Goal: Information Seeking & Learning: Learn about a topic

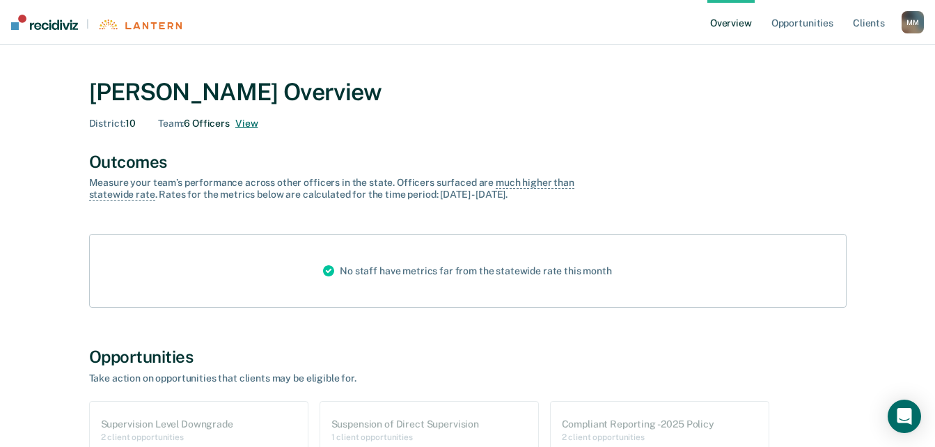
click at [240, 119] on button "View" at bounding box center [246, 124] width 22 height 12
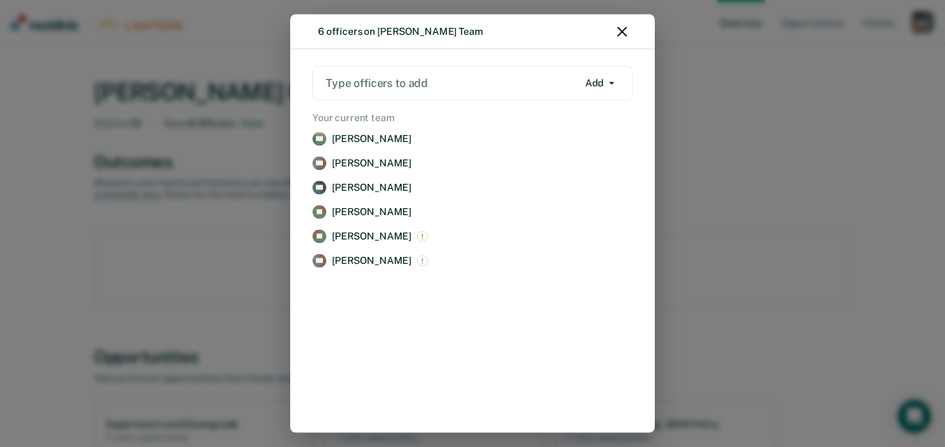
click at [422, 84] on div at bounding box center [452, 83] width 252 height 16
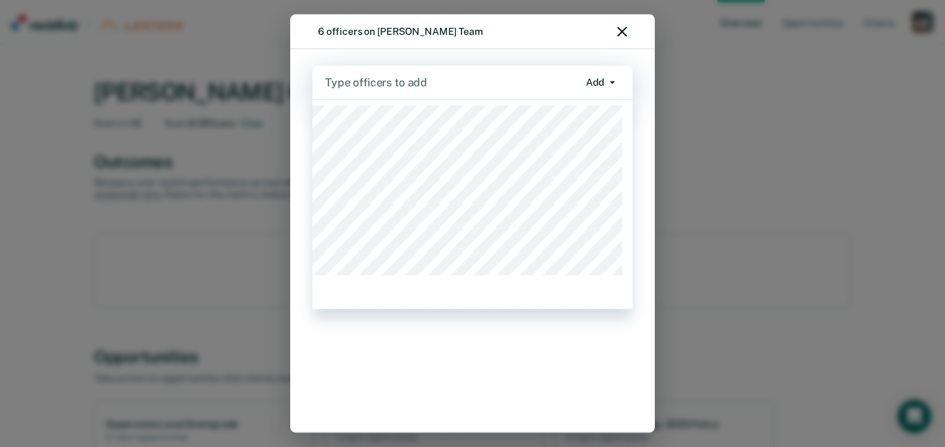
click at [422, 82] on div at bounding box center [451, 82] width 253 height 16
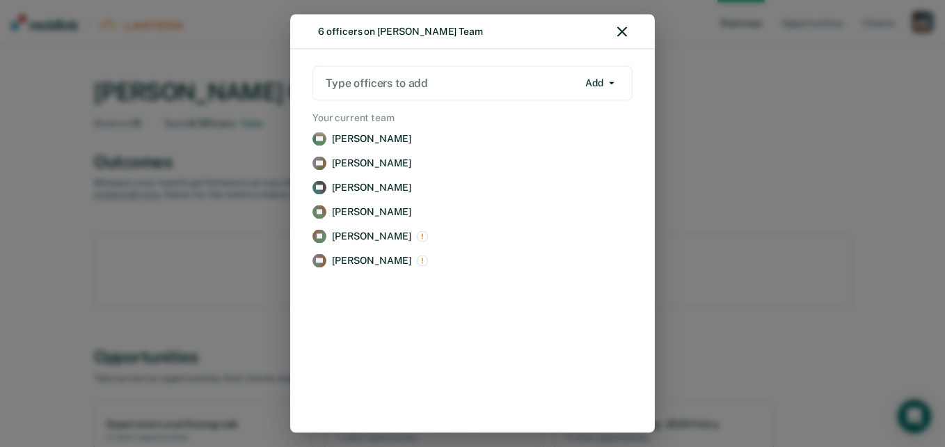
click at [622, 38] on div "6 officers on [PERSON_NAME] Team" at bounding box center [472, 32] width 365 height 35
click at [625, 28] on icon "button" at bounding box center [622, 32] width 10 height 10
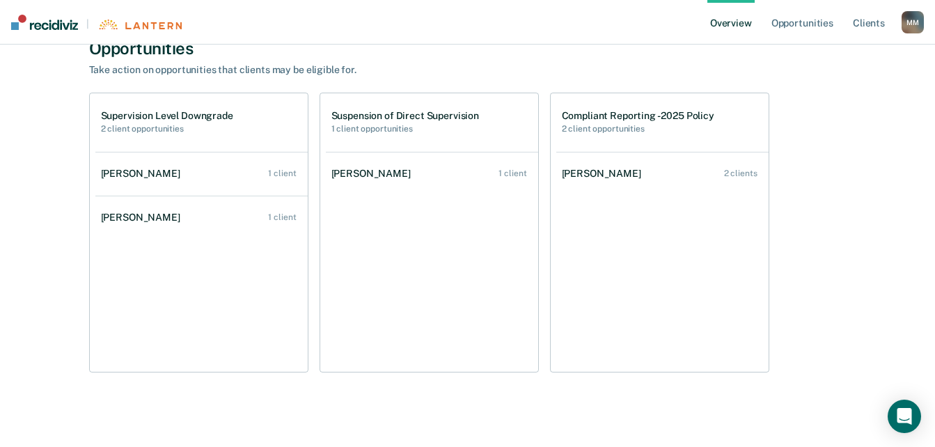
scroll to position [317, 0]
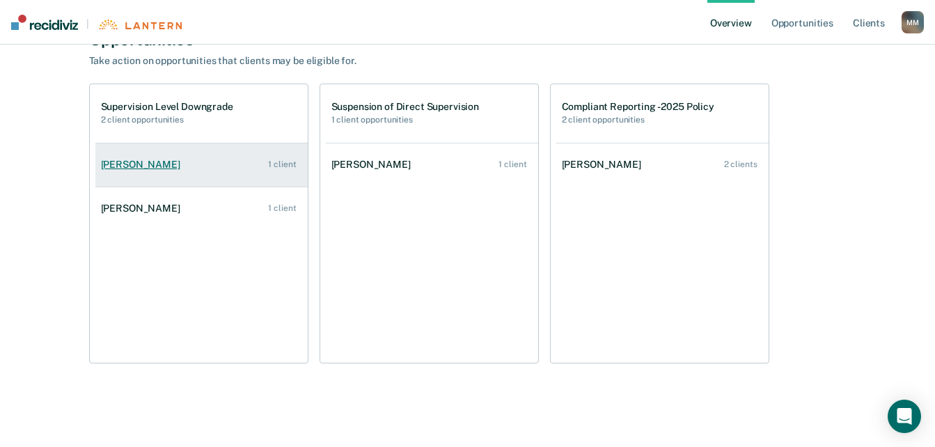
click at [136, 161] on div "[PERSON_NAME]" at bounding box center [143, 165] width 85 height 12
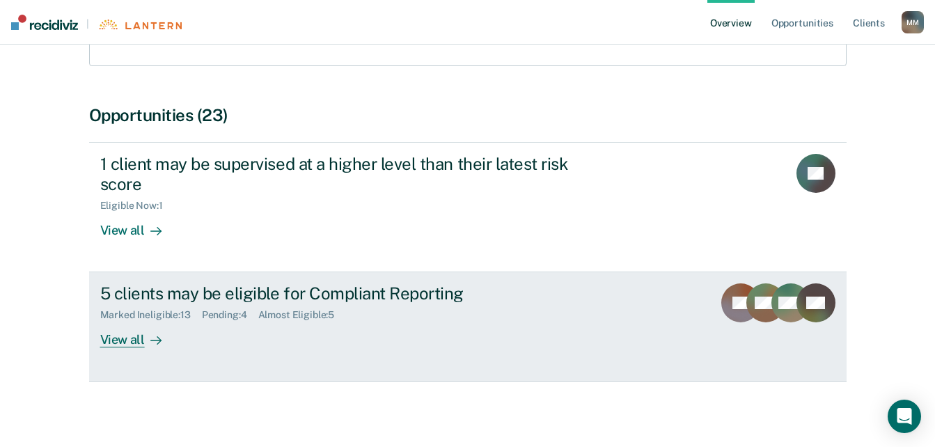
scroll to position [242, 0]
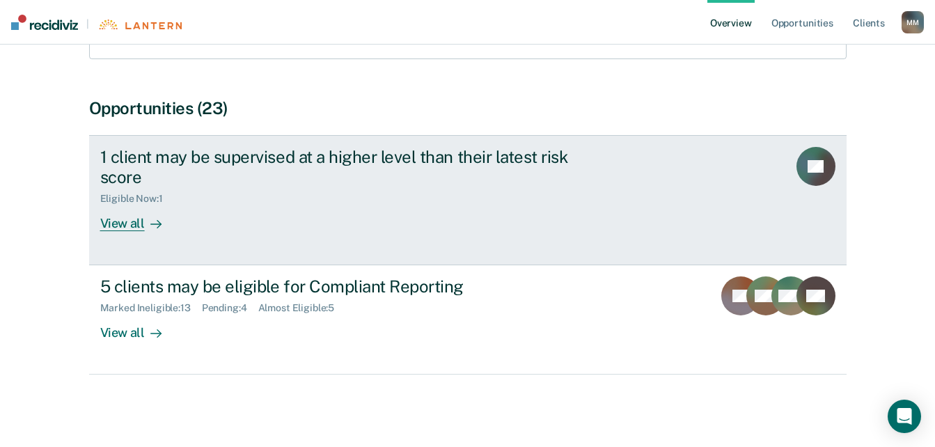
click at [134, 228] on div "View all" at bounding box center [139, 217] width 78 height 27
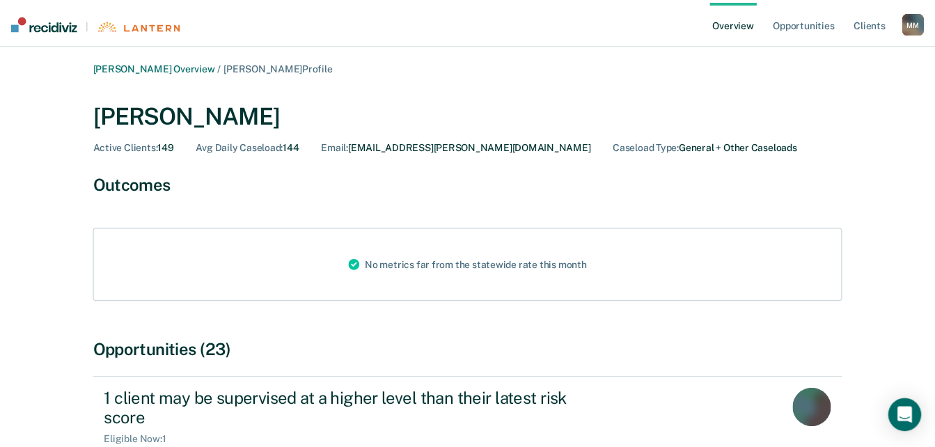
scroll to position [242, 0]
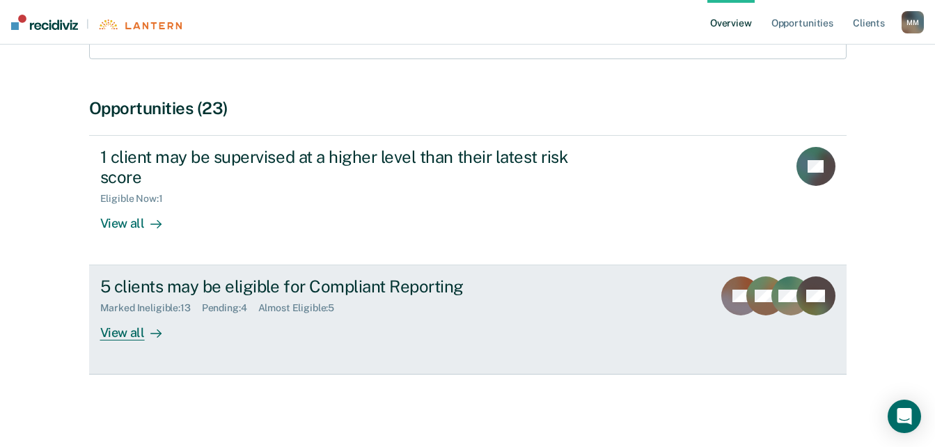
click at [135, 333] on div "View all" at bounding box center [139, 327] width 78 height 27
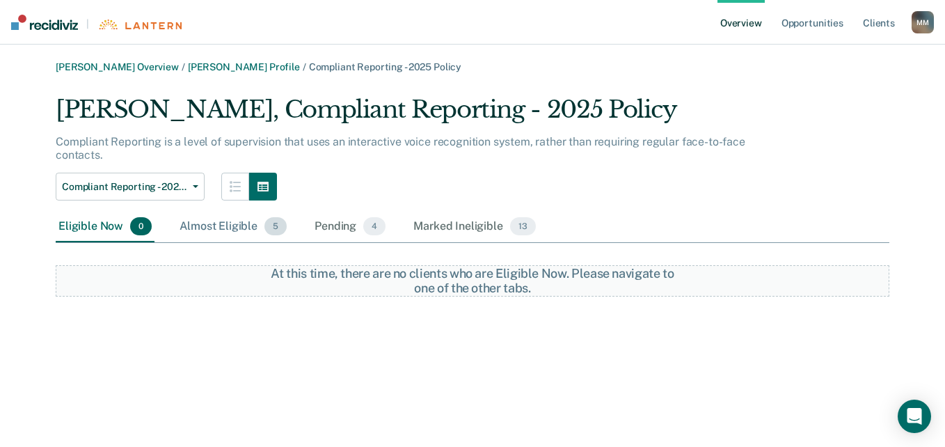
click at [246, 223] on div "Almost Eligible 5" at bounding box center [233, 227] width 113 height 31
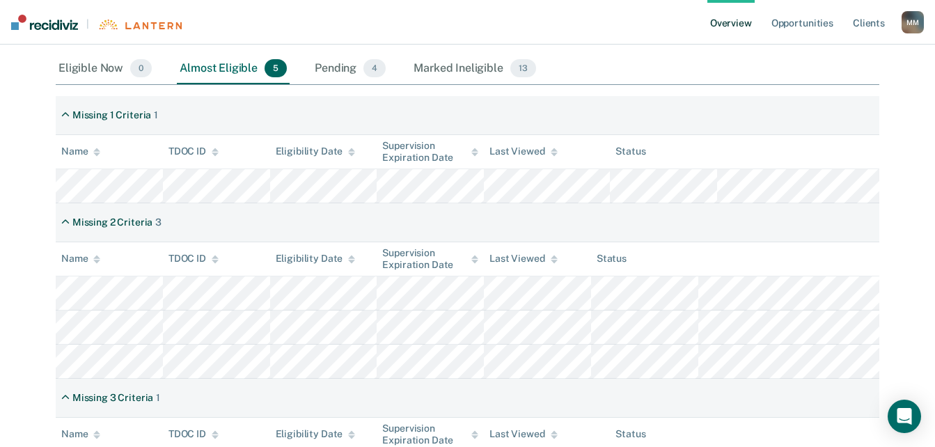
scroll to position [242, 0]
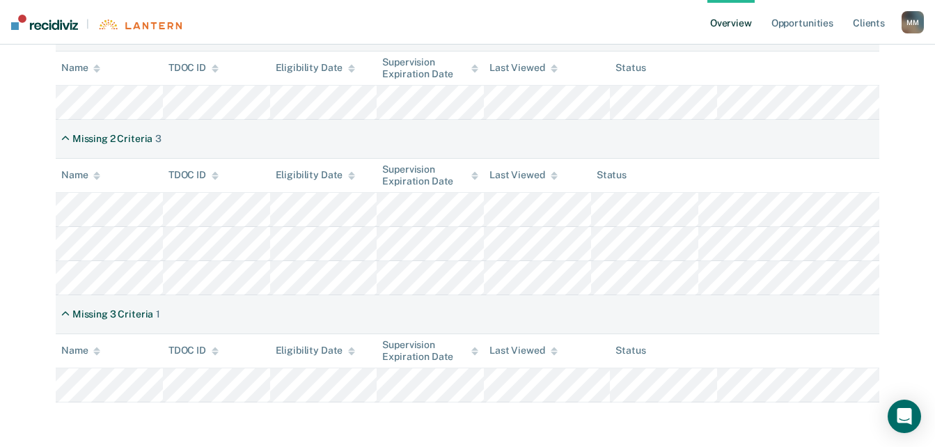
scroll to position [242, 0]
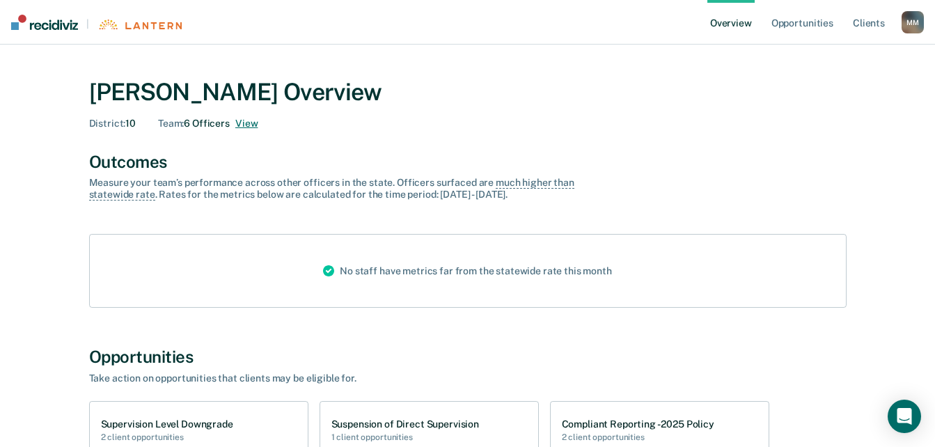
click at [243, 118] on button "View" at bounding box center [246, 124] width 22 height 12
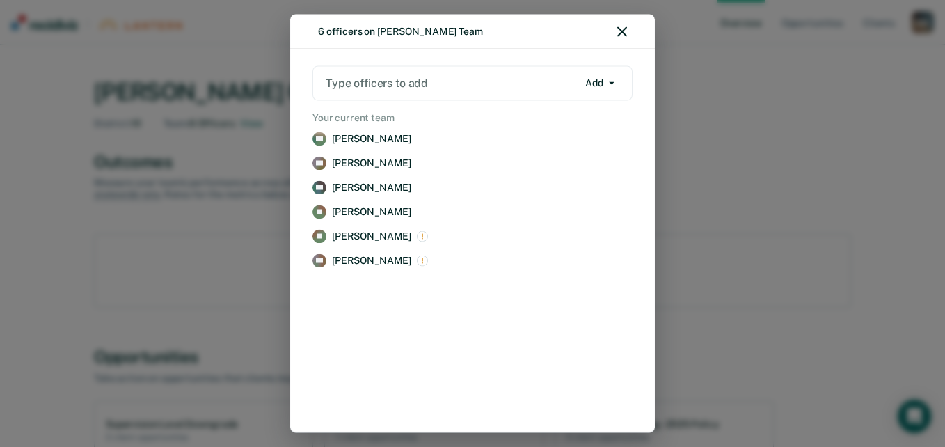
click at [752, 122] on div "6 officers on [PERSON_NAME] Team Type officers to add Add Add Remove Your curre…" at bounding box center [472, 223] width 945 height 447
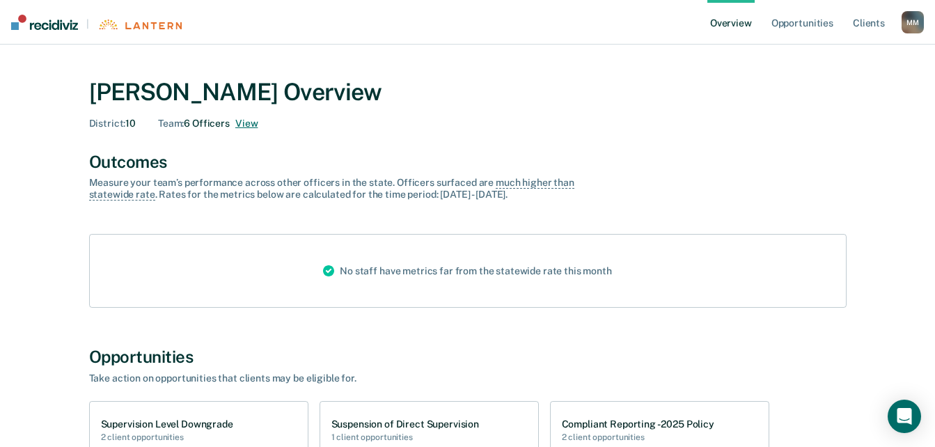
click at [242, 121] on button "View" at bounding box center [246, 124] width 22 height 12
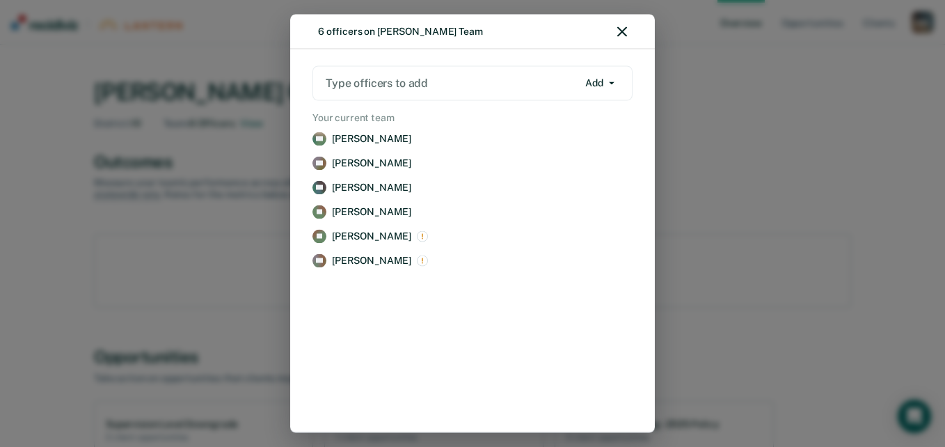
click at [805, 209] on div "6 officers on [PERSON_NAME] Team Type officers to add Add Add Remove Your curre…" at bounding box center [472, 223] width 945 height 447
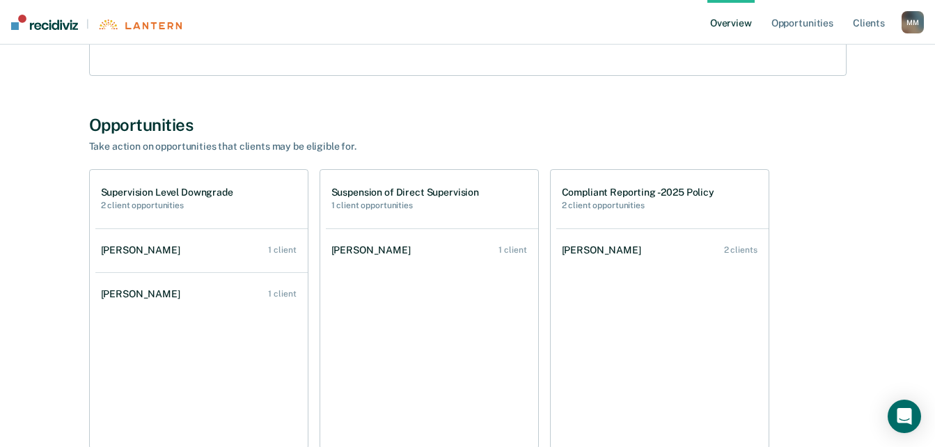
scroll to position [317, 0]
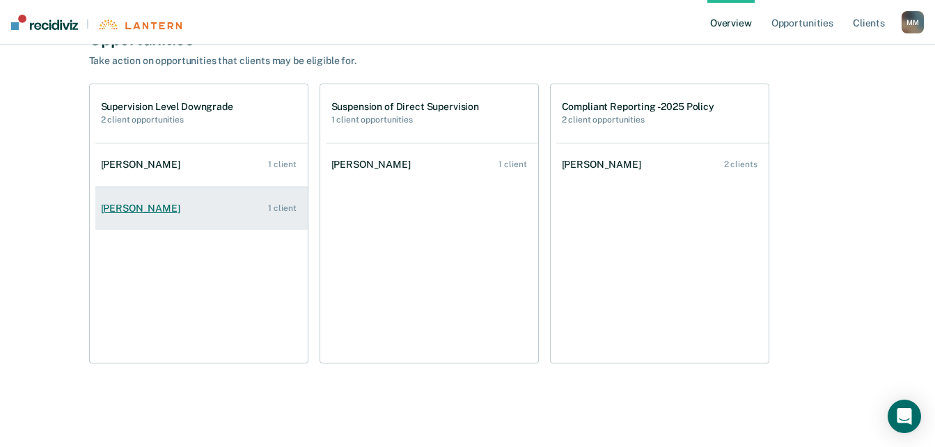
click at [130, 214] on div "[PERSON_NAME]" at bounding box center [143, 209] width 85 height 12
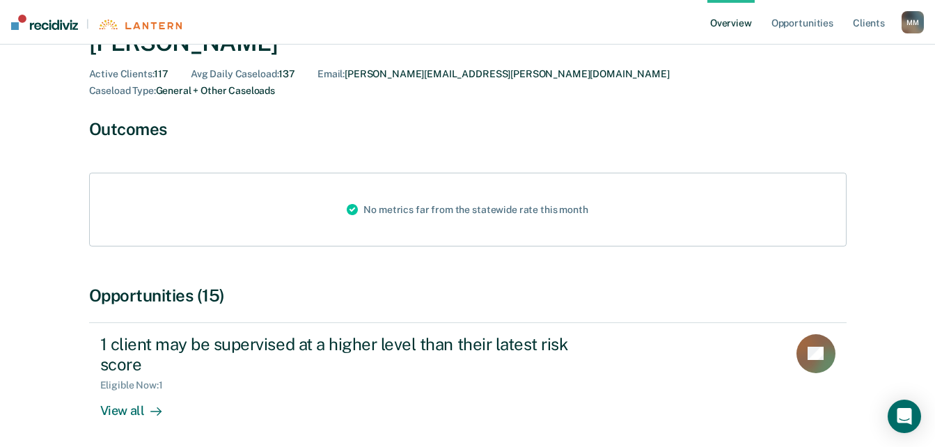
scroll to position [351, 0]
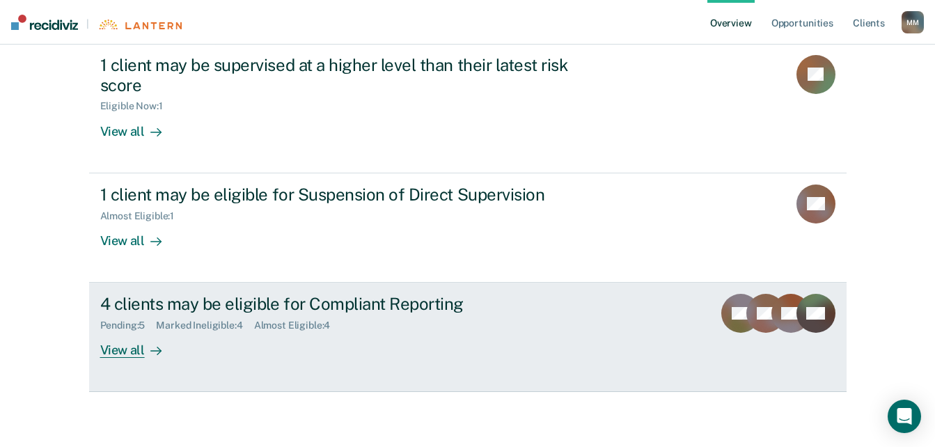
click at [132, 336] on div "View all" at bounding box center [139, 344] width 78 height 27
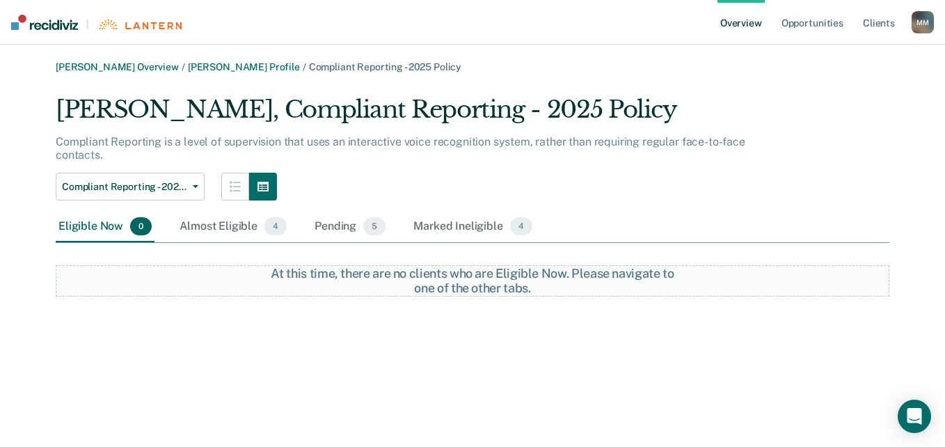
click at [111, 224] on div "Eligible Now 0" at bounding box center [105, 227] width 99 height 31
click at [220, 218] on div "Almost Eligible 4" at bounding box center [233, 227] width 113 height 31
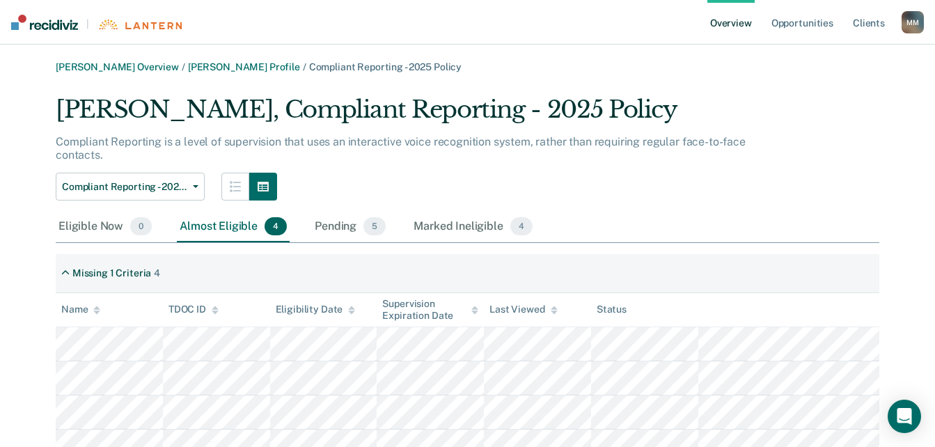
scroll to position [61, 0]
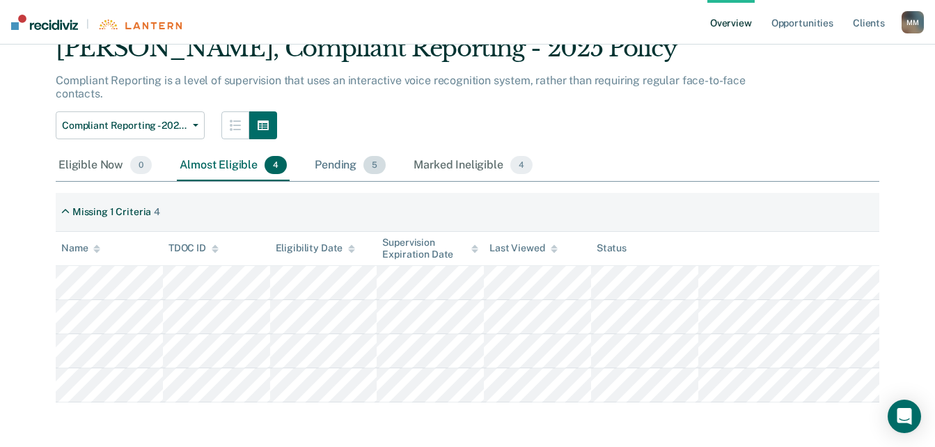
click at [343, 161] on div "Pending 5" at bounding box center [350, 165] width 77 height 31
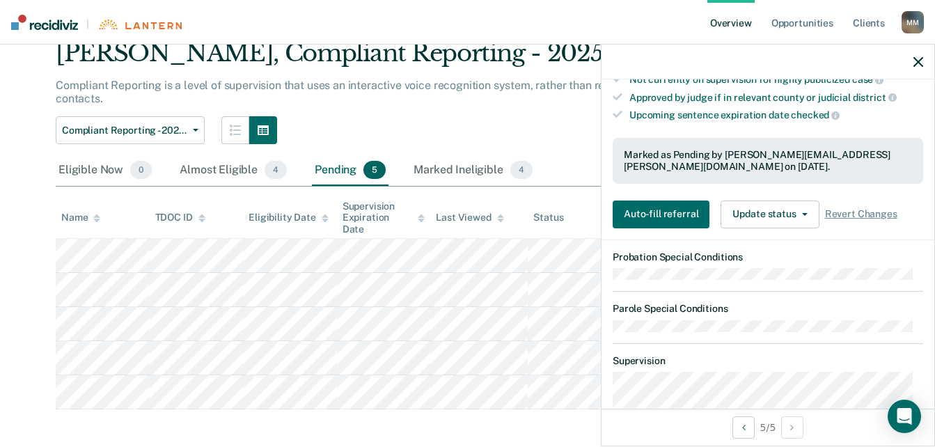
scroll to position [424, 0]
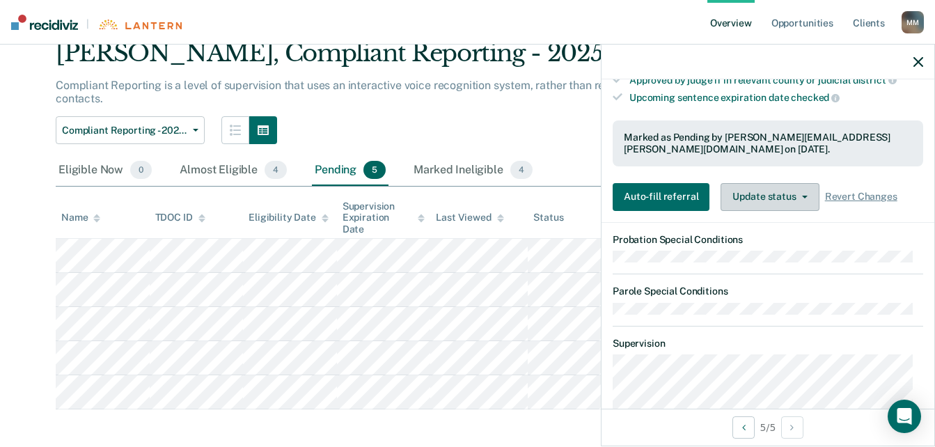
click at [754, 183] on button "Update status" at bounding box center [769, 197] width 98 height 28
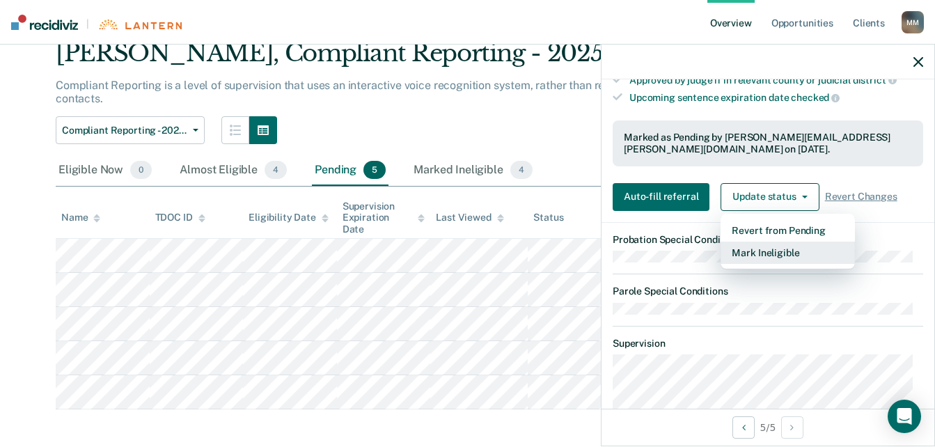
click at [758, 242] on button "Mark Ineligible" at bounding box center [787, 253] width 134 height 22
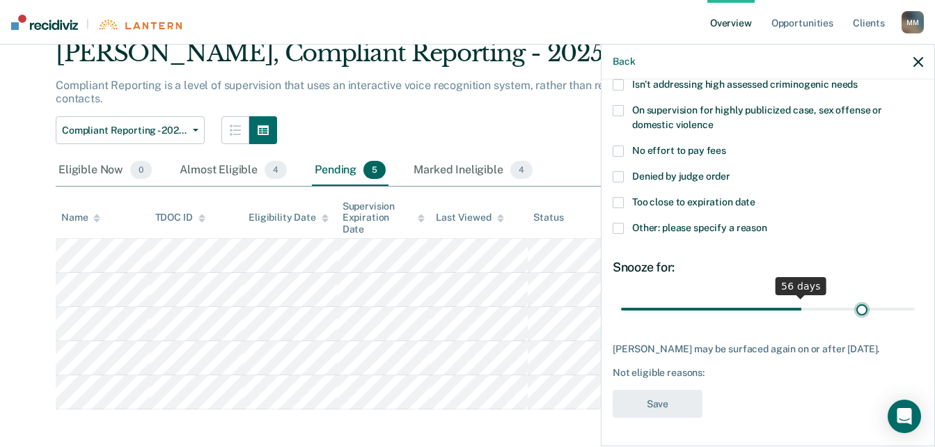
scroll to position [182, 0]
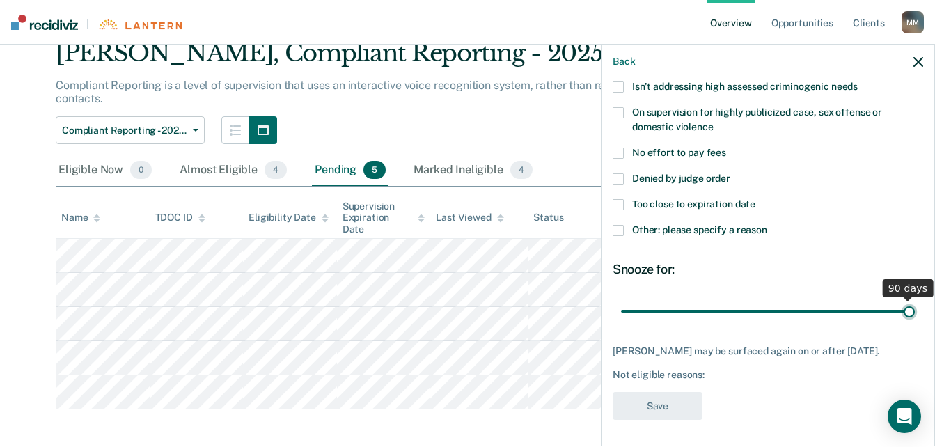
drag, startPoint x: 717, startPoint y: 292, endPoint x: 940, endPoint y: 286, distance: 223.5
type input "90"
click at [915, 299] on input "range" at bounding box center [768, 311] width 294 height 24
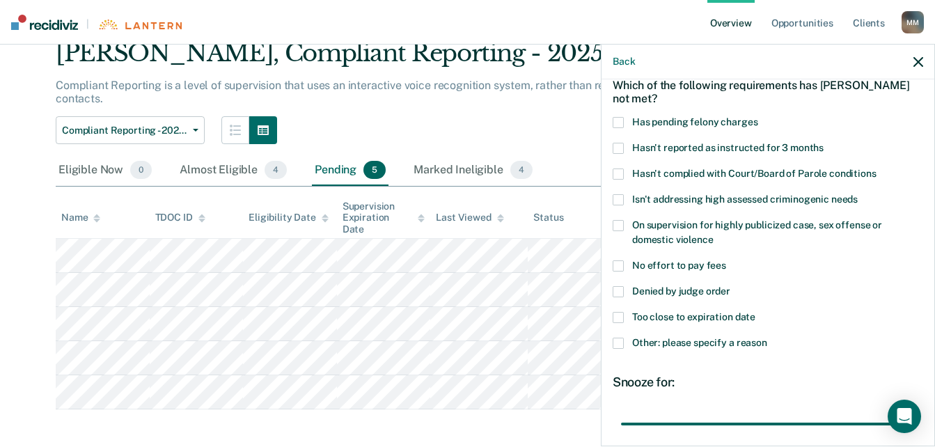
scroll to position [64, 0]
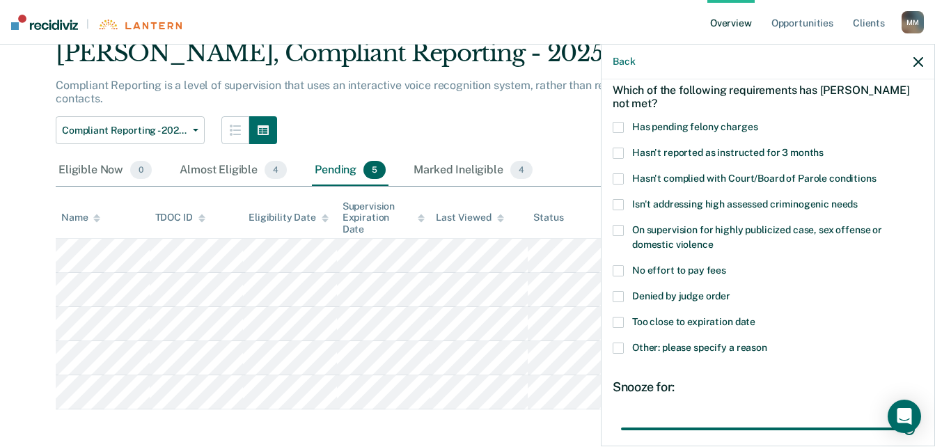
click at [622, 230] on span at bounding box center [617, 230] width 11 height 11
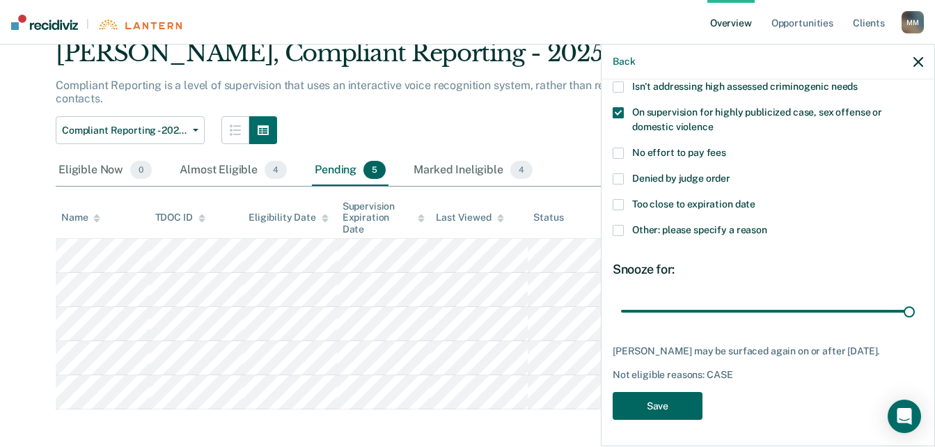
click at [655, 404] on button "Save" at bounding box center [657, 406] width 90 height 29
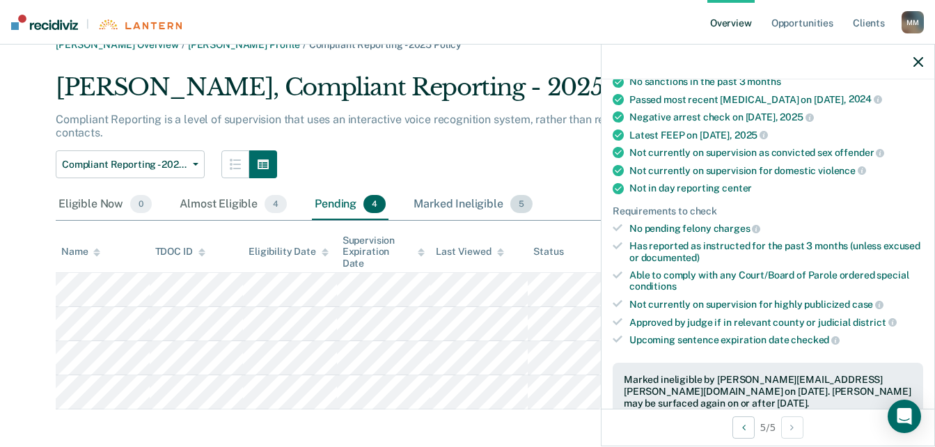
click at [486, 205] on div "Marked Ineligible 5" at bounding box center [473, 204] width 125 height 31
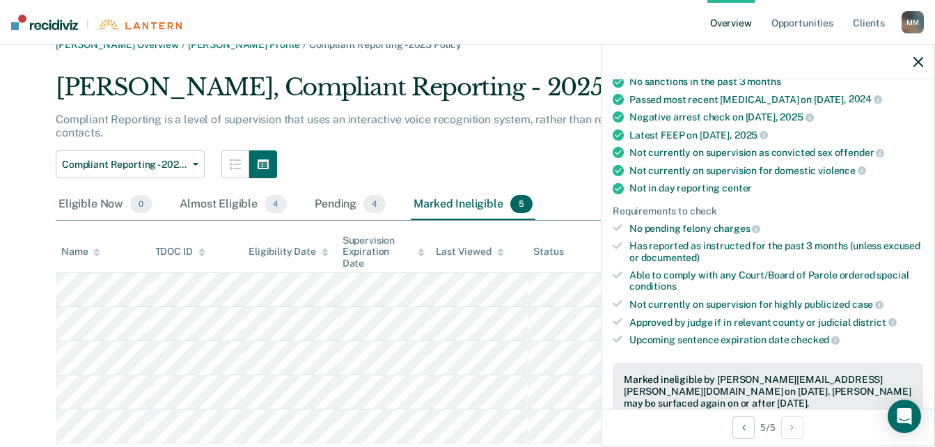
click at [915, 64] on icon "button" at bounding box center [918, 62] width 10 height 10
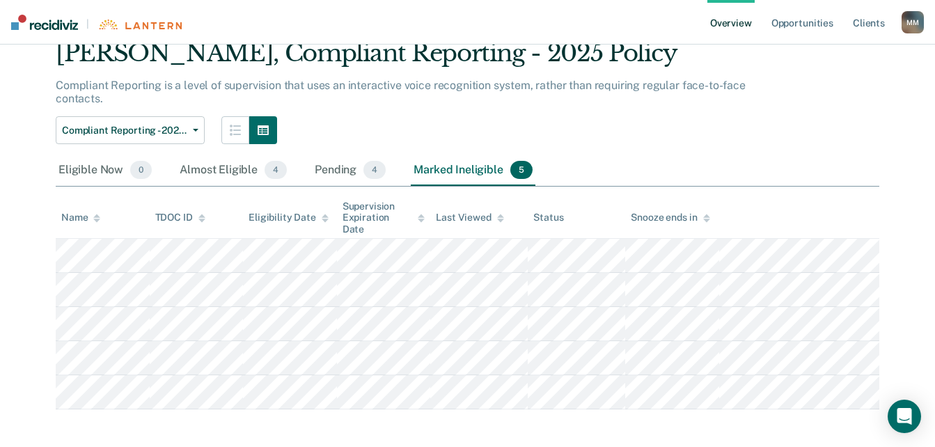
scroll to position [0, 0]
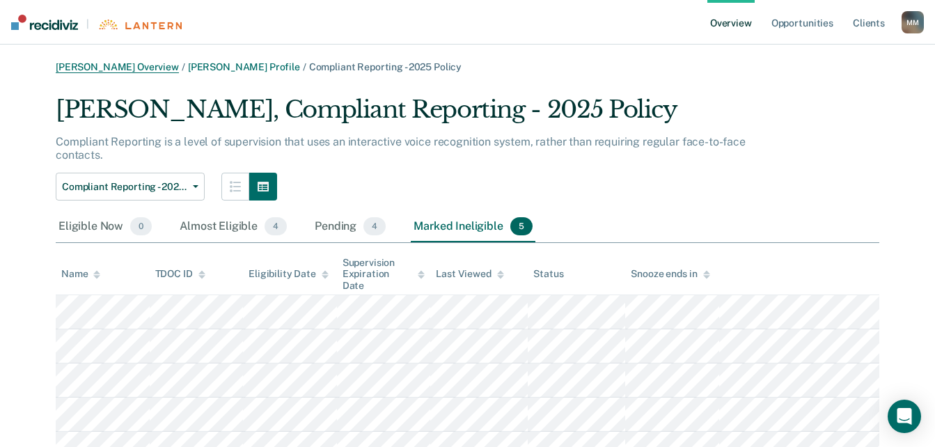
click at [133, 68] on link "[PERSON_NAME] Overview" at bounding box center [117, 67] width 123 height 12
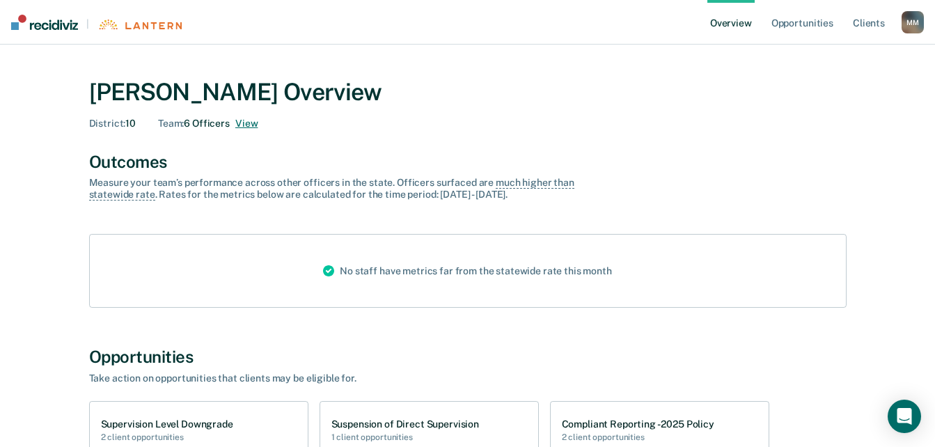
click at [248, 124] on button "View" at bounding box center [246, 124] width 22 height 12
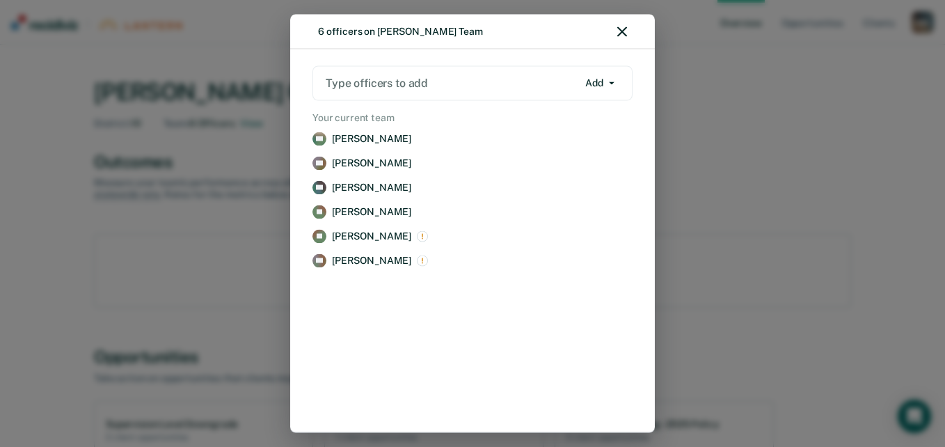
click at [625, 35] on icon "button" at bounding box center [622, 32] width 10 height 10
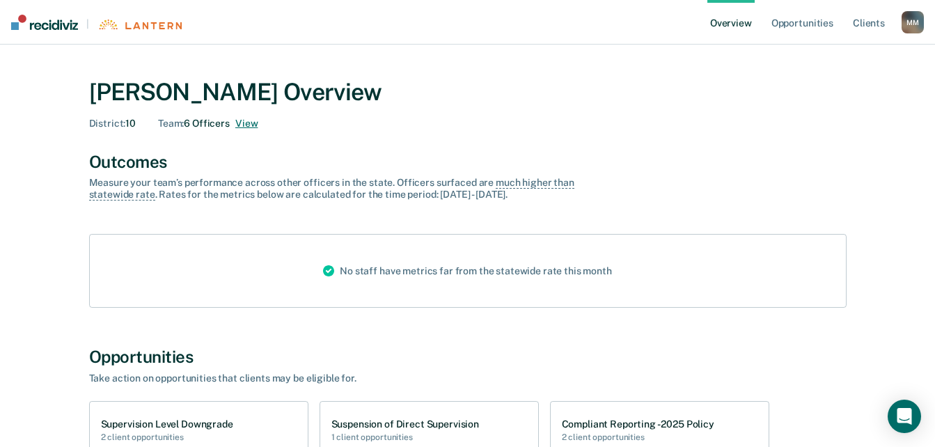
click at [255, 120] on button "View" at bounding box center [246, 124] width 22 height 12
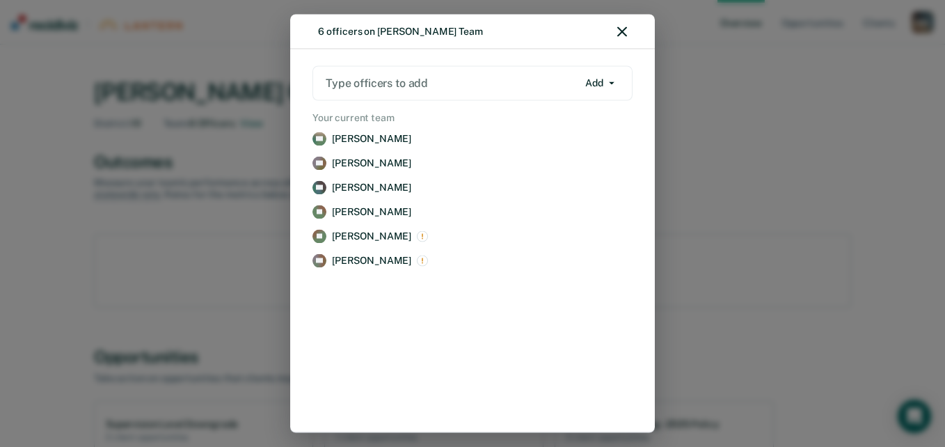
click at [619, 34] on icon "button" at bounding box center [622, 32] width 10 height 10
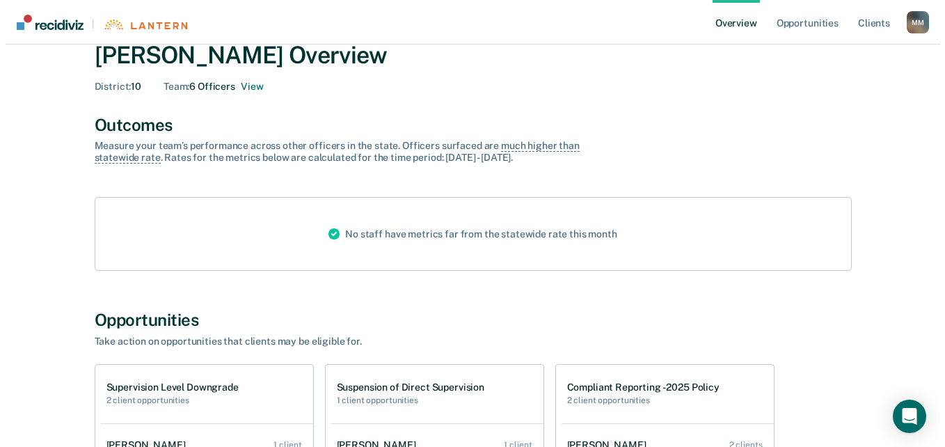
scroll to position [18, 0]
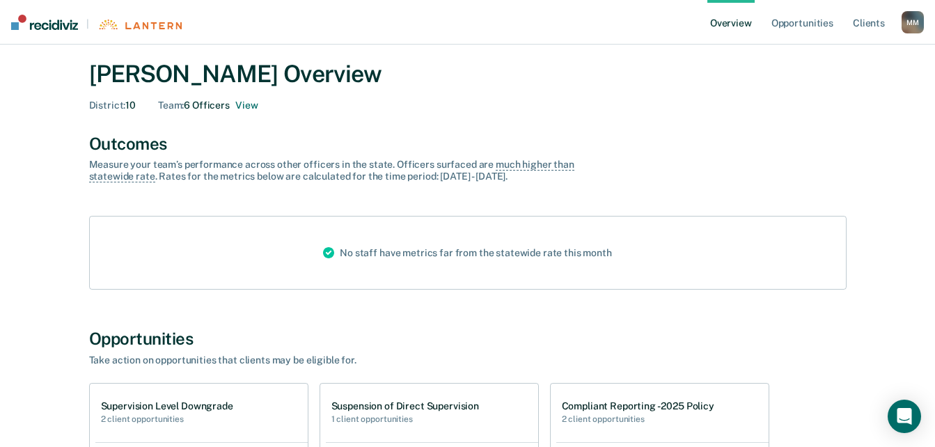
click at [255, 111] on div "[PERSON_NAME] Overview District : 10 Team : 6 Officers View" at bounding box center [467, 82] width 757 height 79
click at [254, 105] on button "View" at bounding box center [246, 106] width 22 height 12
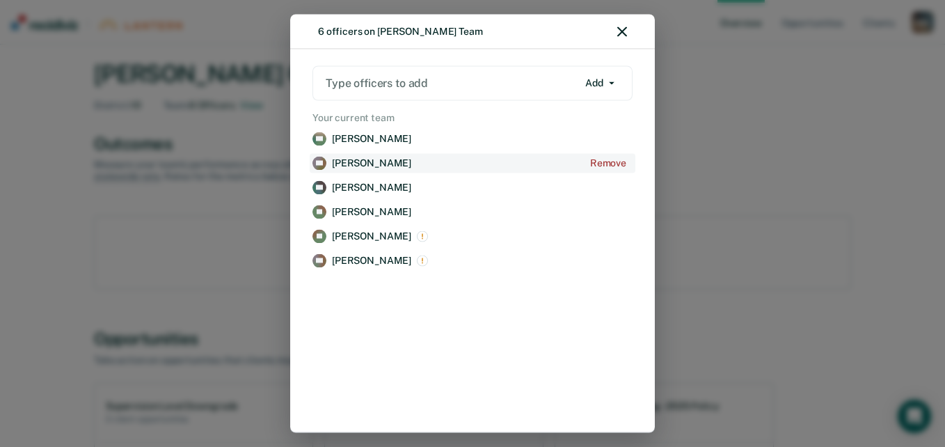
click at [379, 164] on p "[PERSON_NAME]" at bounding box center [371, 163] width 79 height 12
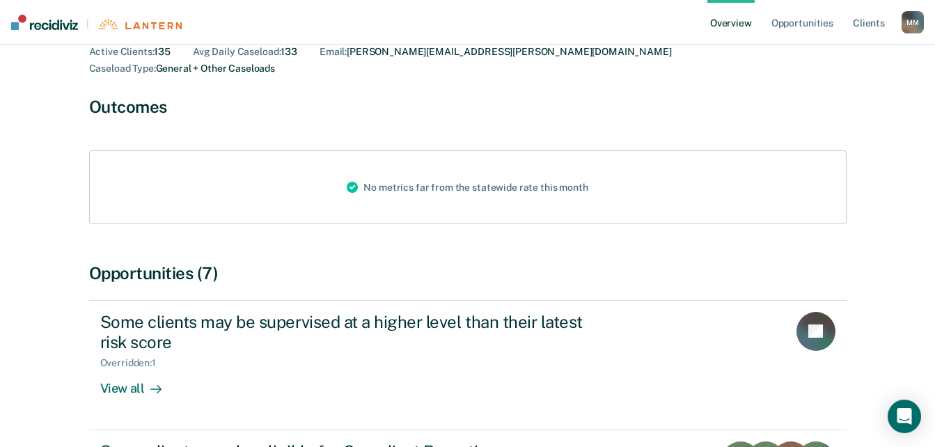
scroll to position [242, 0]
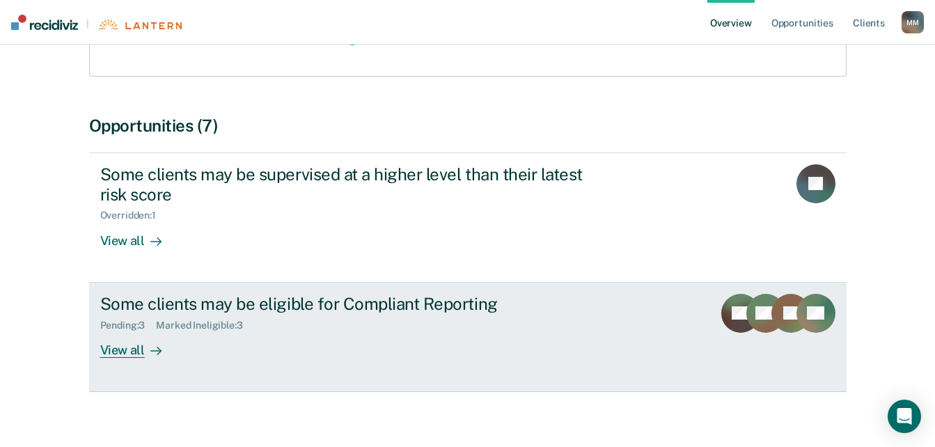
click at [143, 343] on link "Some clients may be eligible for Compliant Reporting Pending : 3 Marked Ineligi…" at bounding box center [467, 337] width 757 height 109
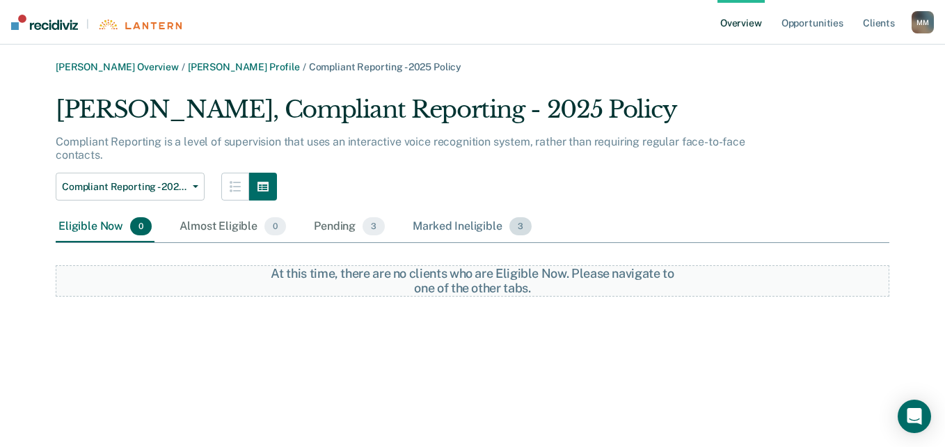
click at [473, 228] on div "Marked Ineligible 3" at bounding box center [472, 227] width 125 height 31
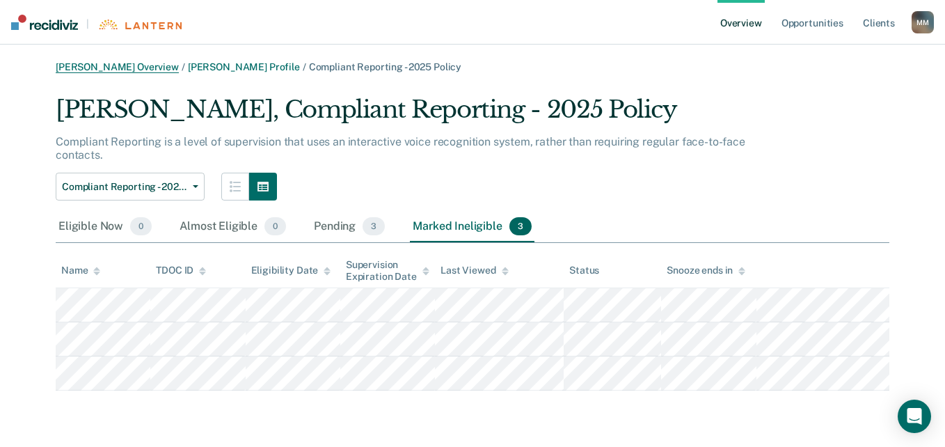
click at [162, 68] on link "[PERSON_NAME] Overview" at bounding box center [117, 67] width 123 height 12
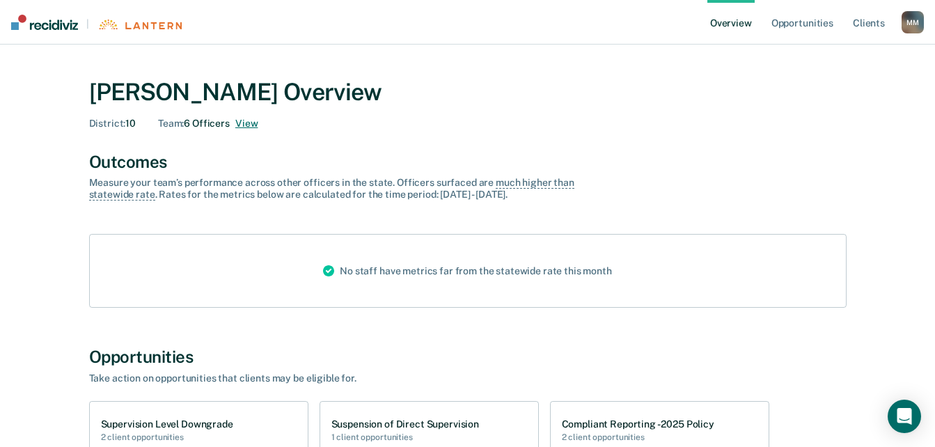
click at [254, 127] on button "View" at bounding box center [246, 124] width 22 height 12
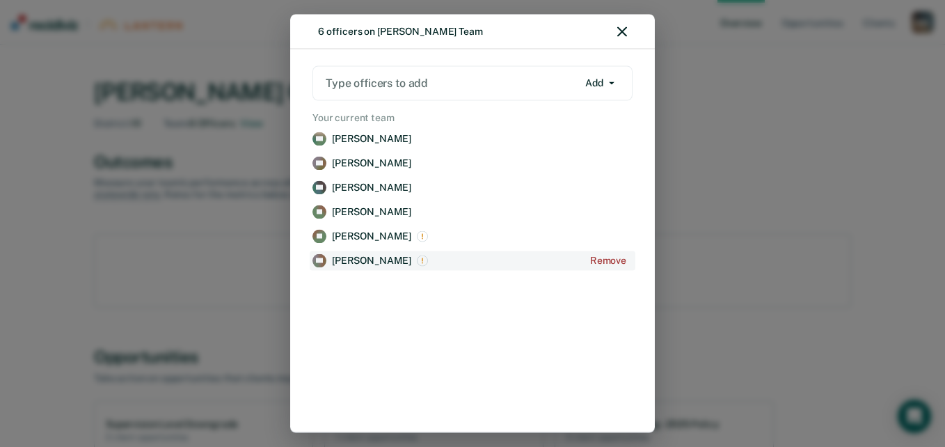
click at [332, 260] on p "[PERSON_NAME]" at bounding box center [371, 261] width 79 height 12
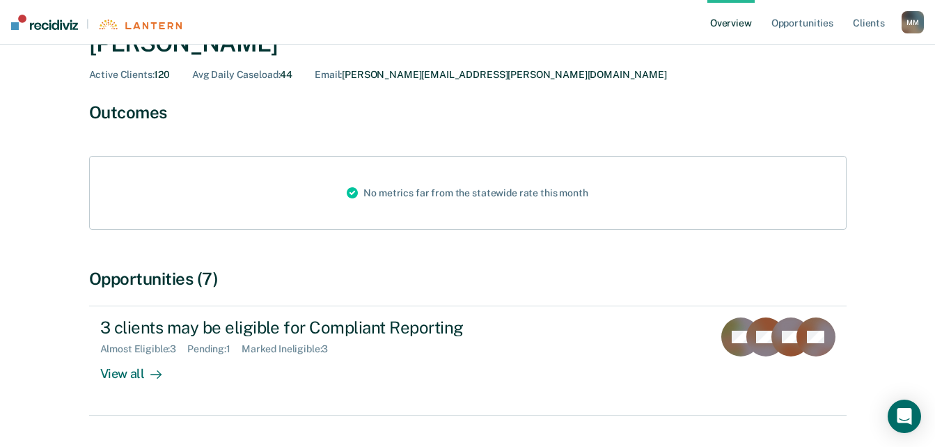
scroll to position [113, 0]
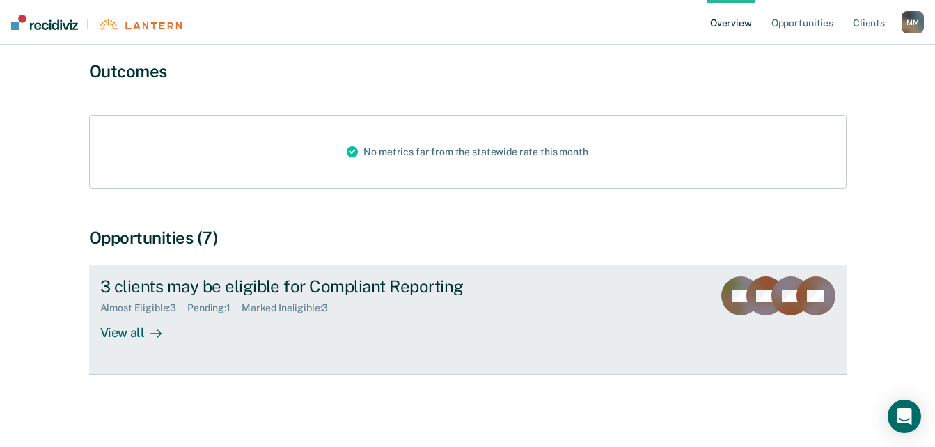
click at [124, 332] on div "View all" at bounding box center [139, 327] width 78 height 27
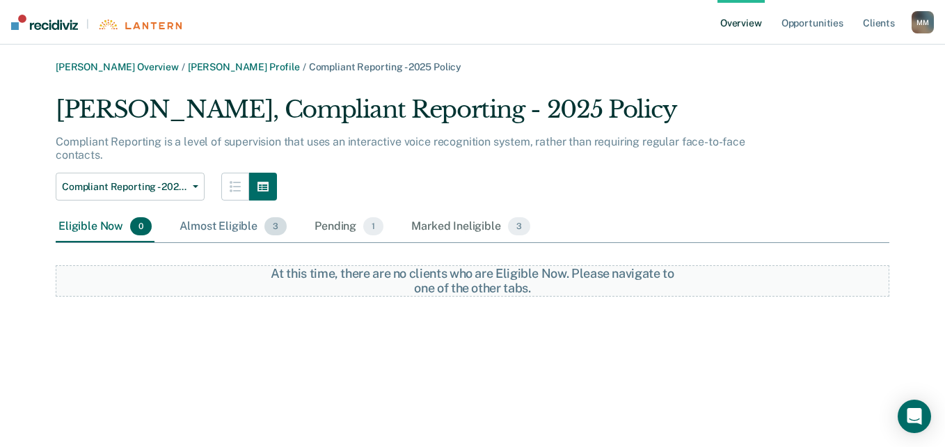
click at [214, 227] on div "Almost Eligible 3" at bounding box center [233, 227] width 113 height 31
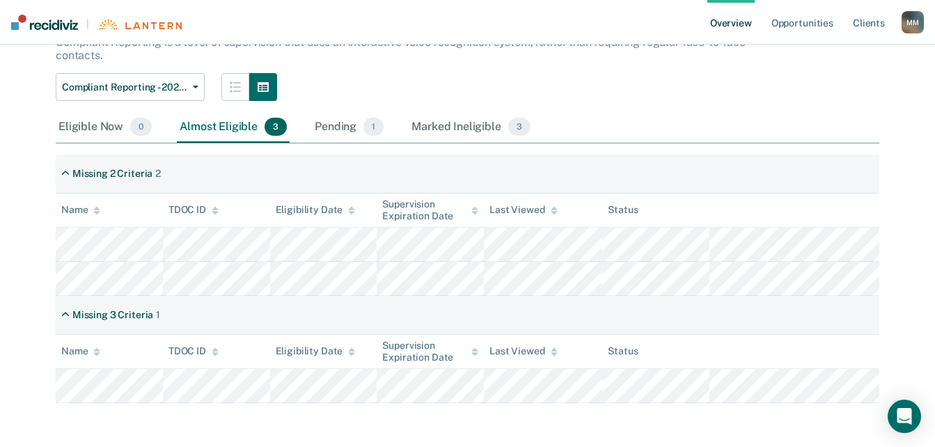
scroll to position [100, 0]
click at [344, 129] on div "Pending 1" at bounding box center [349, 126] width 74 height 31
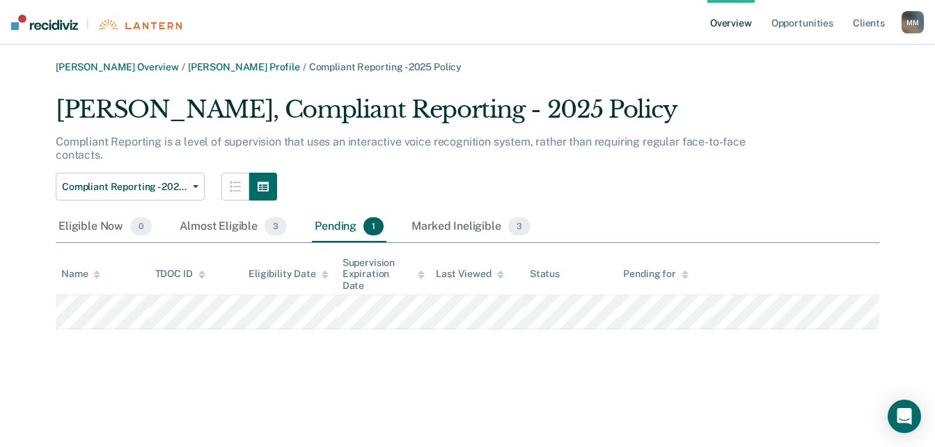
scroll to position [0, 0]
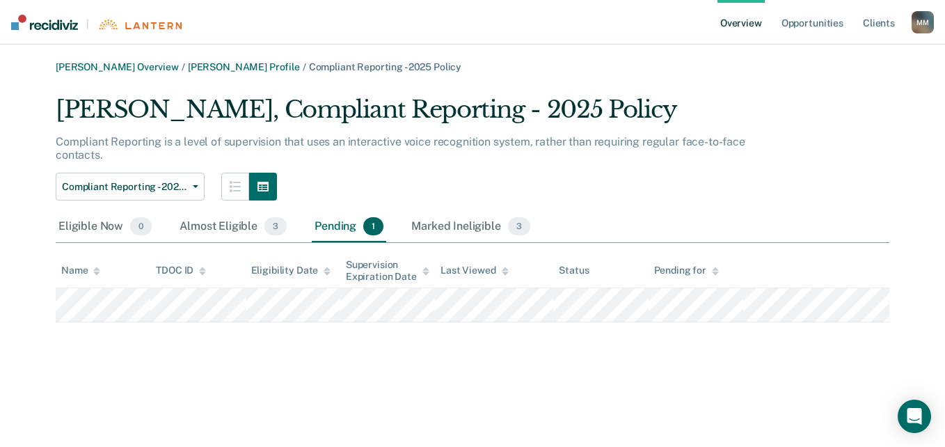
click at [343, 222] on div "Pending 1" at bounding box center [349, 227] width 74 height 31
click at [475, 223] on div "Marked Ineligible 3" at bounding box center [471, 227] width 125 height 31
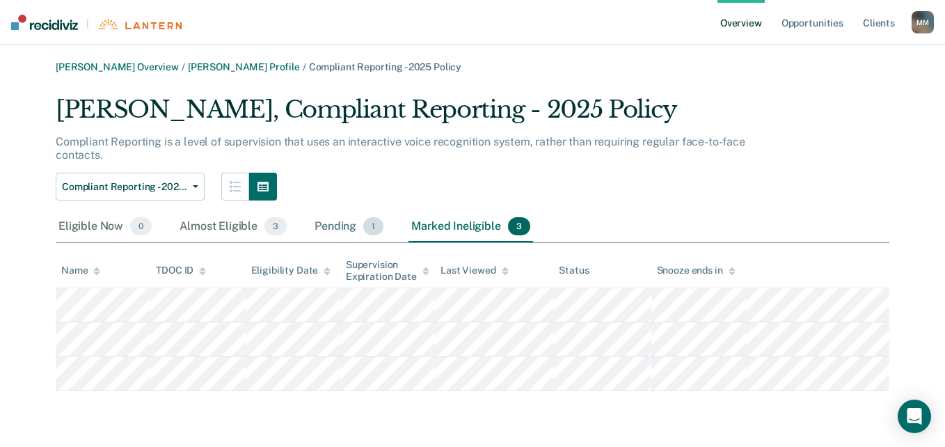
click at [351, 227] on div "Pending 1" at bounding box center [349, 227] width 74 height 31
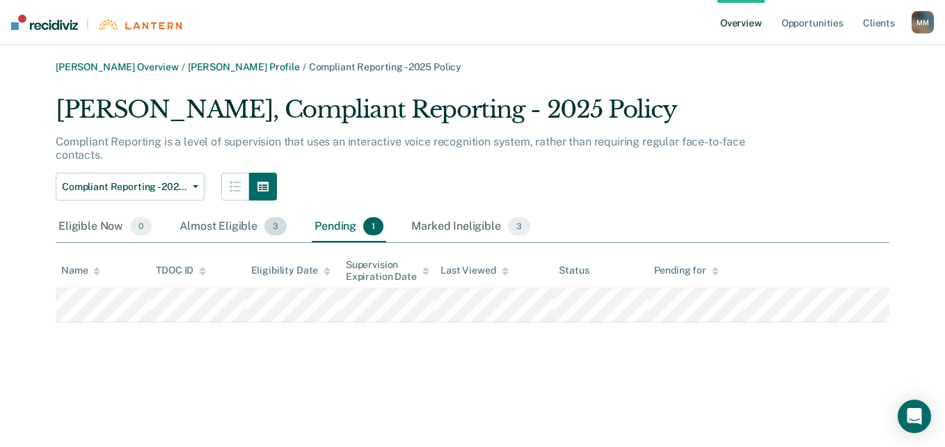
click at [200, 228] on div "Almost Eligible 3" at bounding box center [233, 227] width 113 height 31
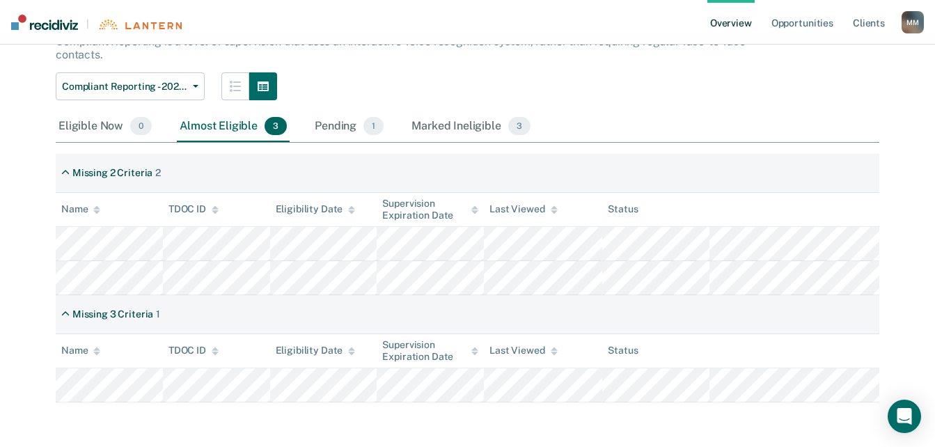
scroll to position [31, 0]
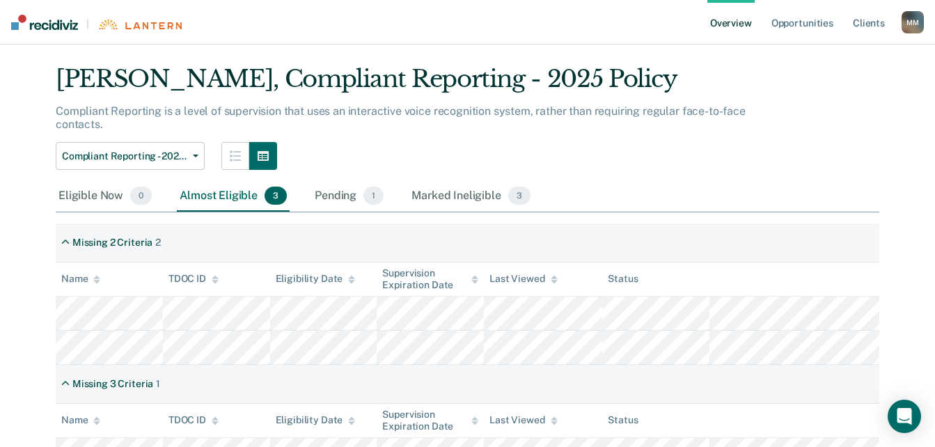
click at [741, 22] on link "Overview" at bounding box center [730, 22] width 47 height 45
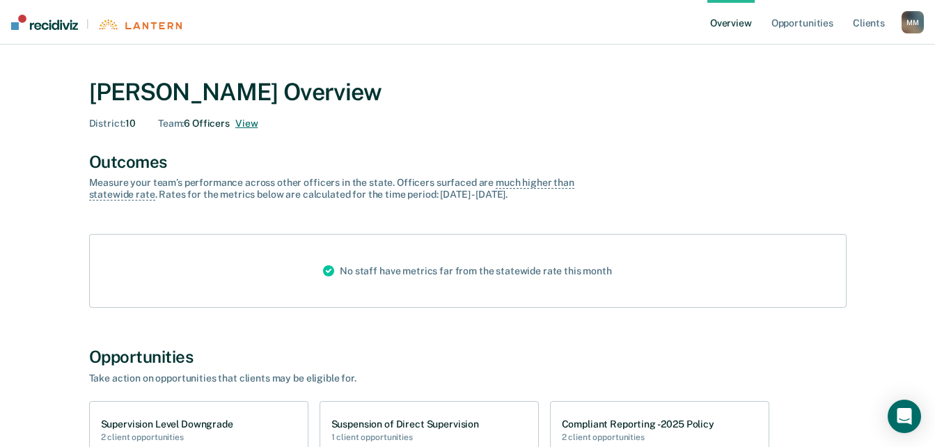
click at [255, 118] on button "View" at bounding box center [246, 124] width 22 height 12
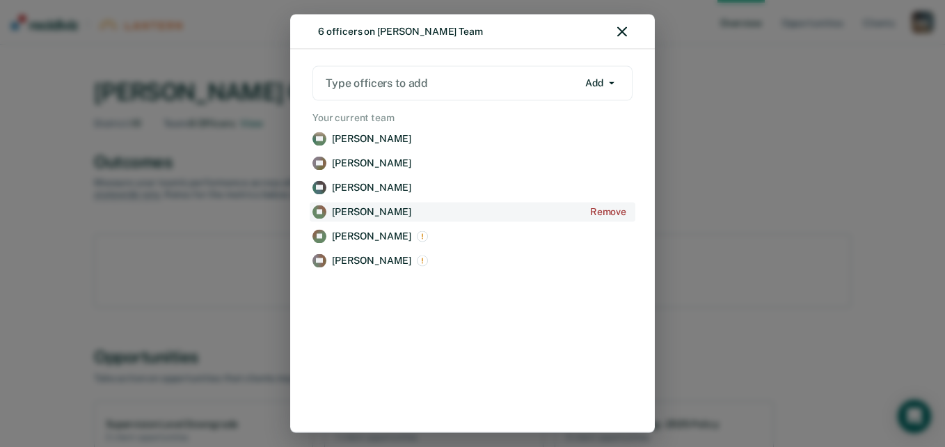
click at [355, 210] on p "[PERSON_NAME]" at bounding box center [371, 212] width 79 height 12
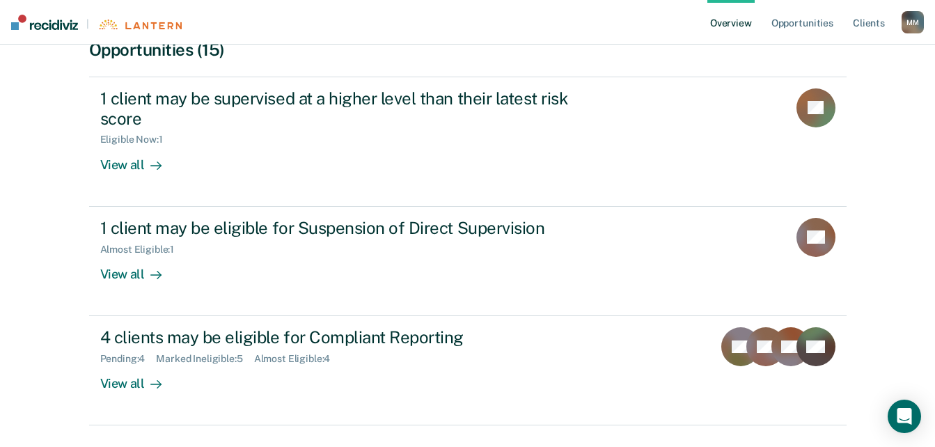
scroll to position [326, 0]
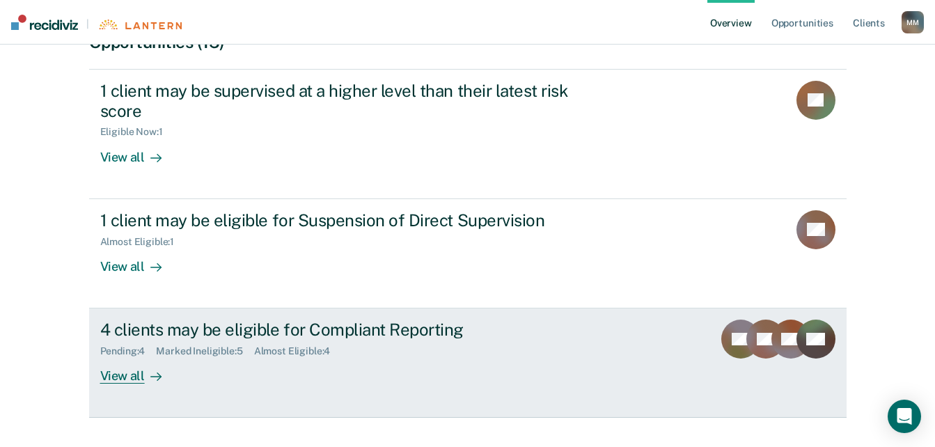
click at [129, 361] on div "View all" at bounding box center [139, 370] width 78 height 27
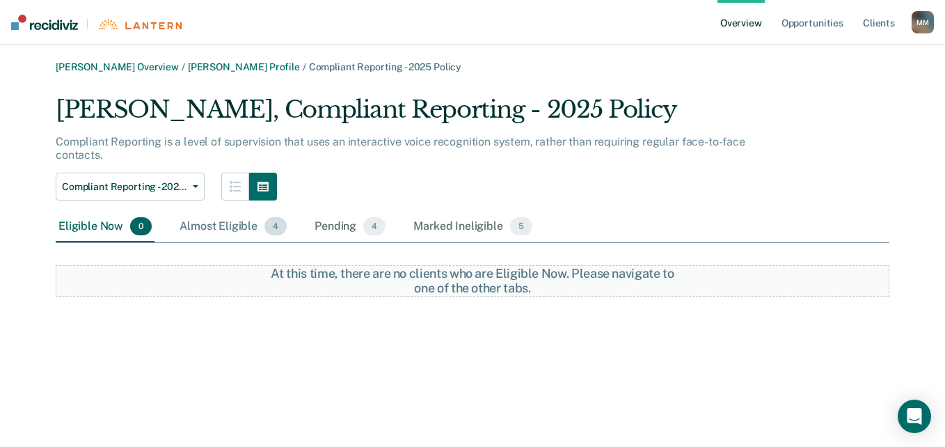
click at [238, 225] on div "Almost Eligible 4" at bounding box center [233, 227] width 113 height 31
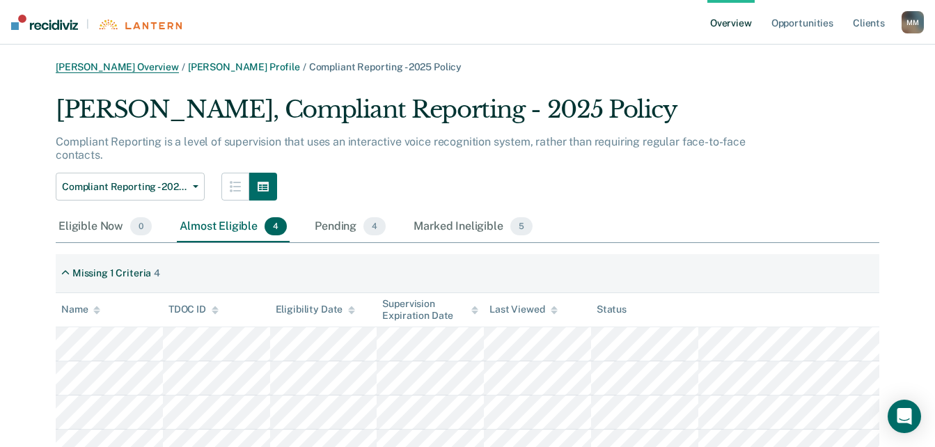
click at [148, 64] on link "[PERSON_NAME] Overview" at bounding box center [117, 67] width 123 height 12
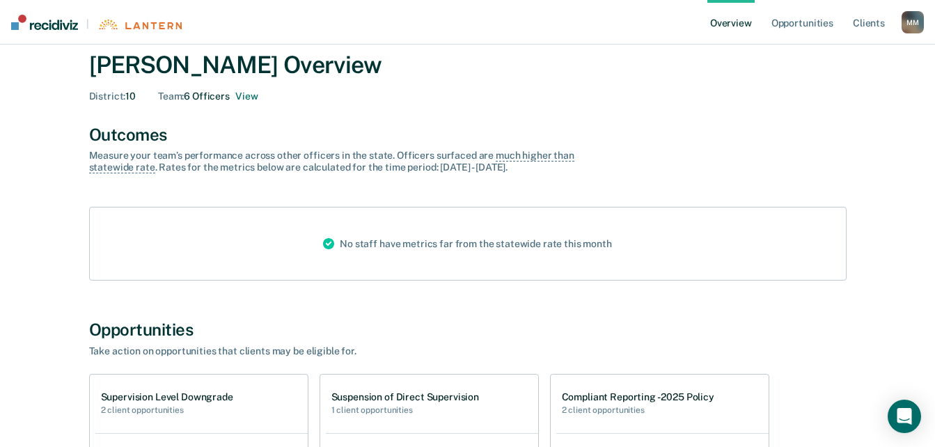
scroll to position [18, 0]
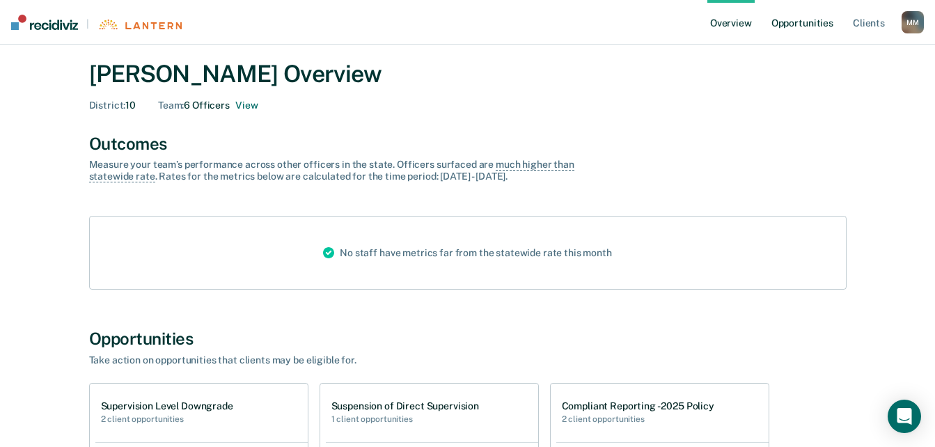
click at [791, 29] on link "Opportunities" at bounding box center [802, 22] width 68 height 45
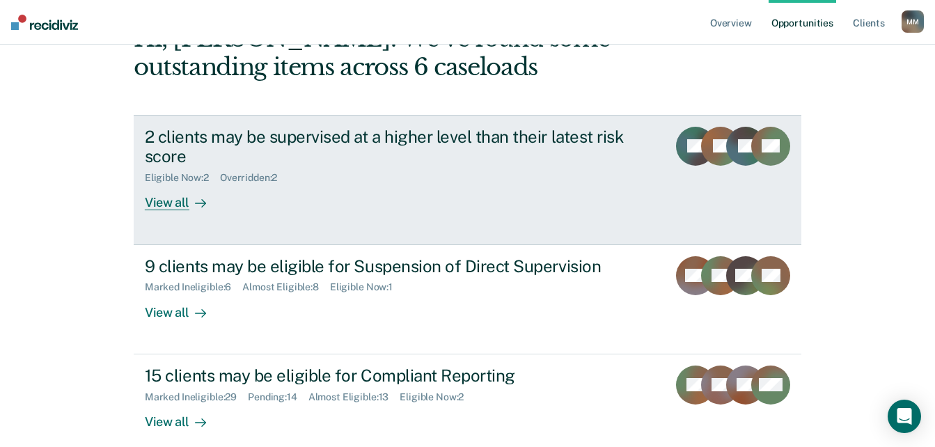
scroll to position [191, 0]
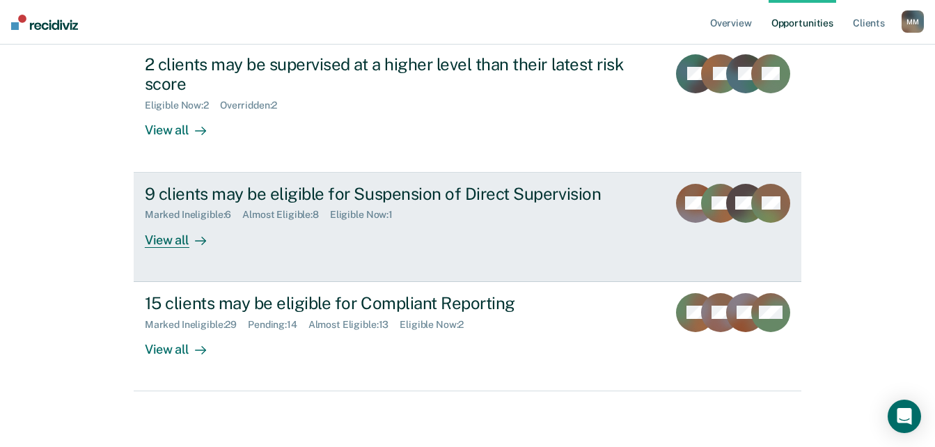
click at [176, 244] on div "View all" at bounding box center [184, 234] width 78 height 27
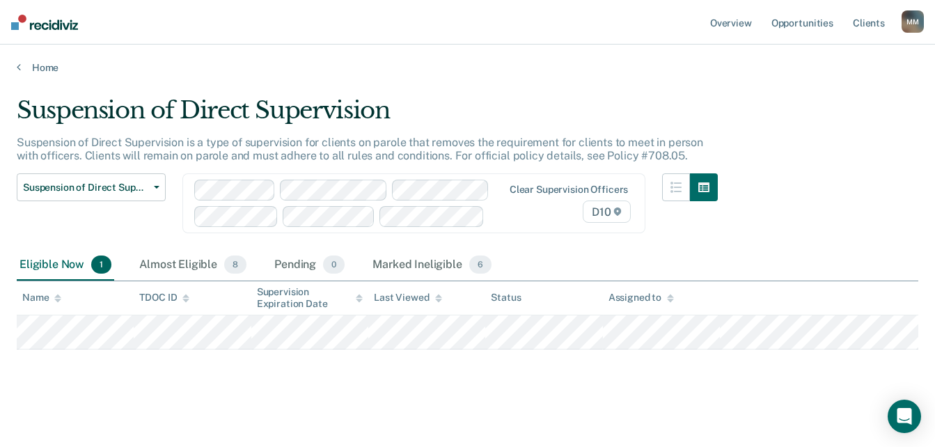
scroll to position [191, 0]
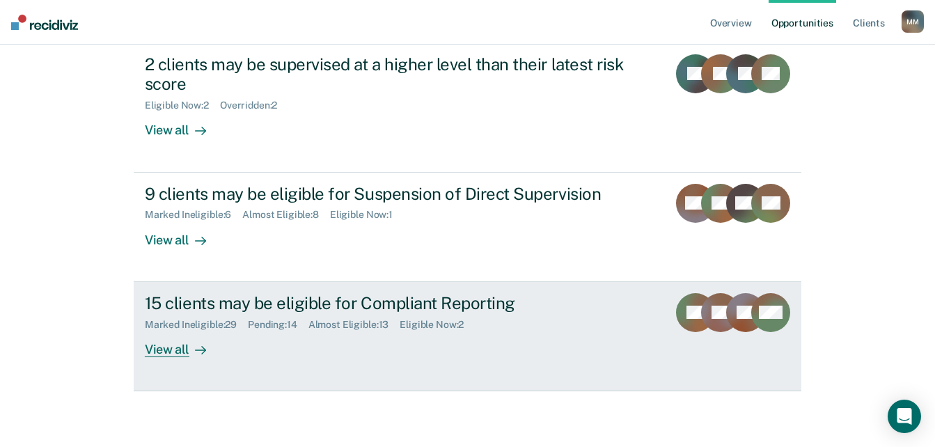
click at [179, 362] on link "15 clients may be eligible for Compliant Reporting Marked Ineligible : 29 Pendi…" at bounding box center [467, 336] width 667 height 109
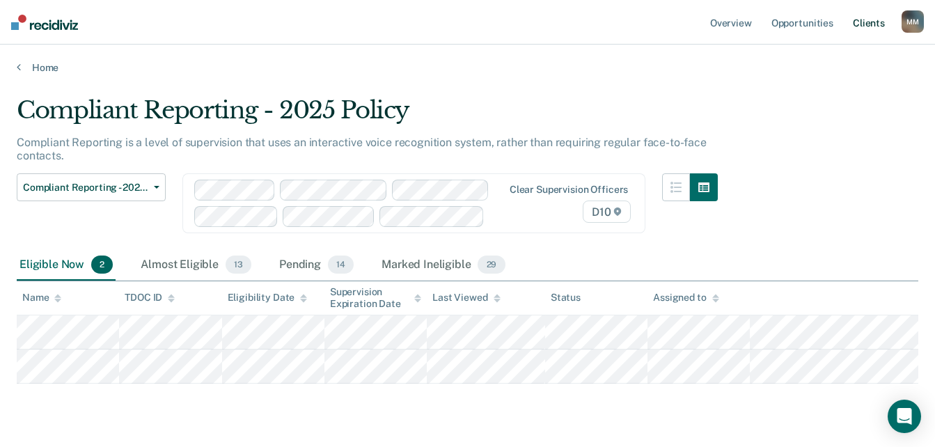
click at [868, 26] on link "Client s" at bounding box center [869, 22] width 38 height 45
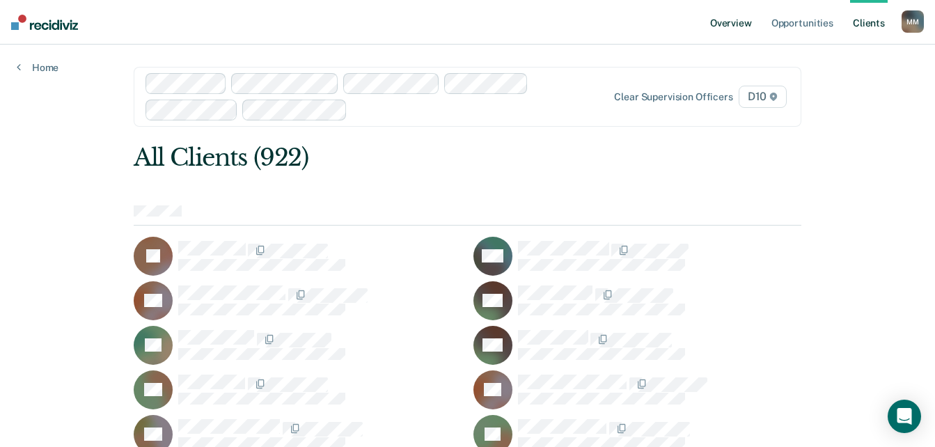
click at [723, 22] on link "Overview" at bounding box center [730, 22] width 47 height 45
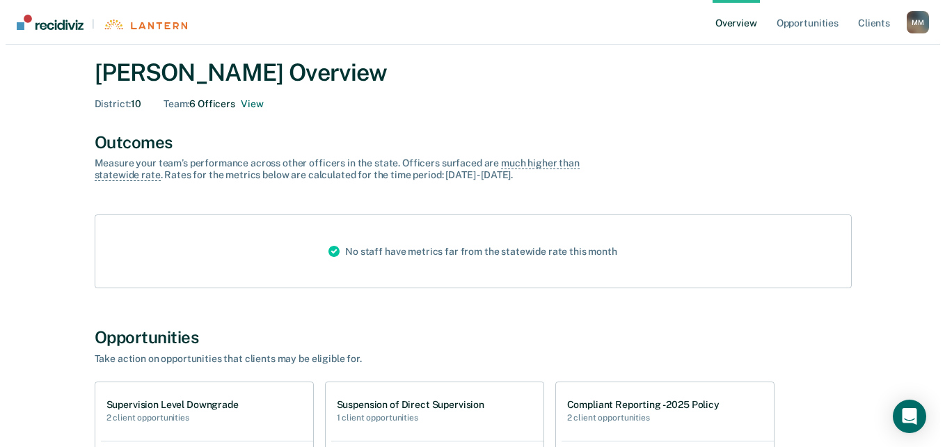
scroll to position [15, 0]
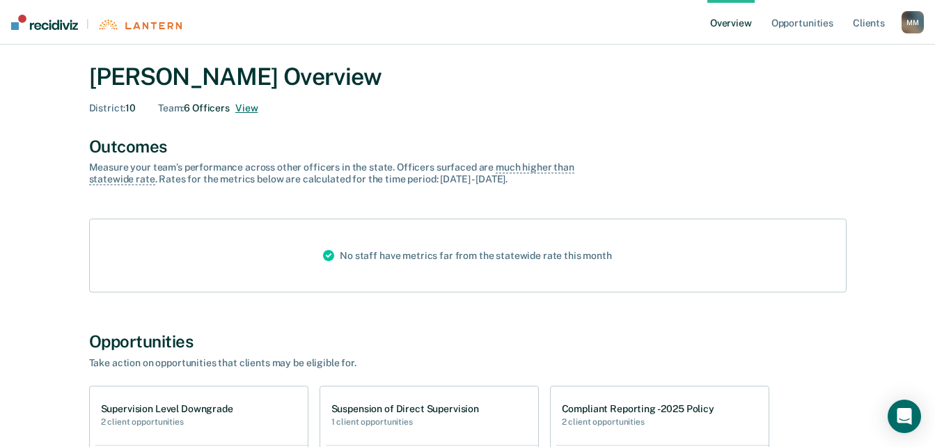
click at [253, 106] on button "View" at bounding box center [246, 108] width 22 height 12
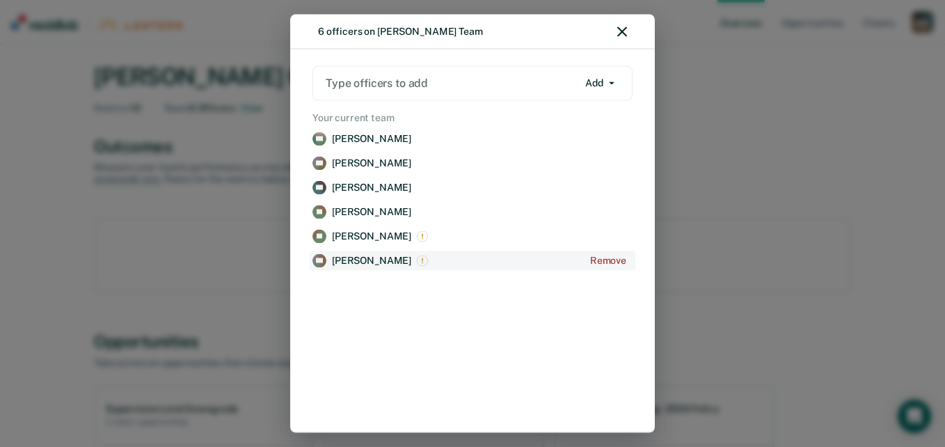
click at [346, 263] on p "[PERSON_NAME]" at bounding box center [371, 261] width 79 height 12
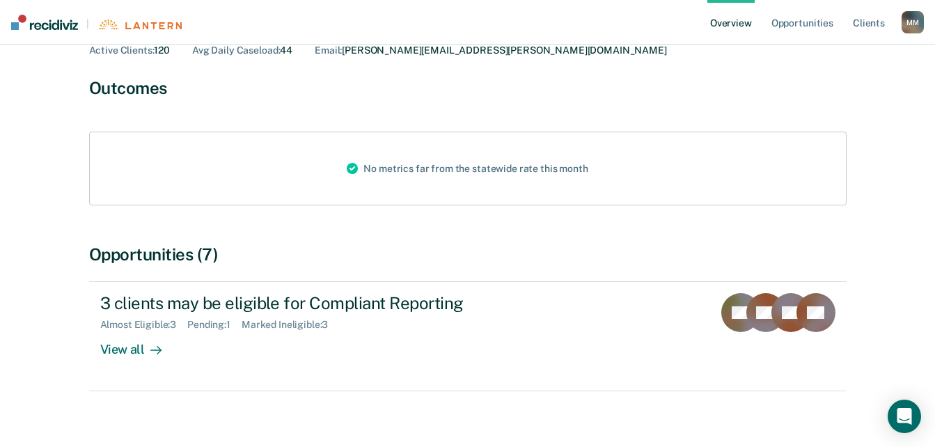
scroll to position [113, 0]
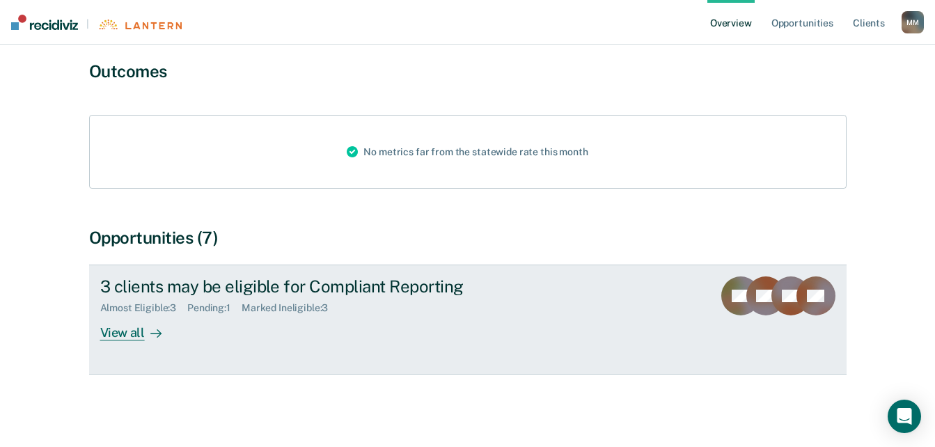
click at [126, 335] on div "View all" at bounding box center [139, 327] width 78 height 27
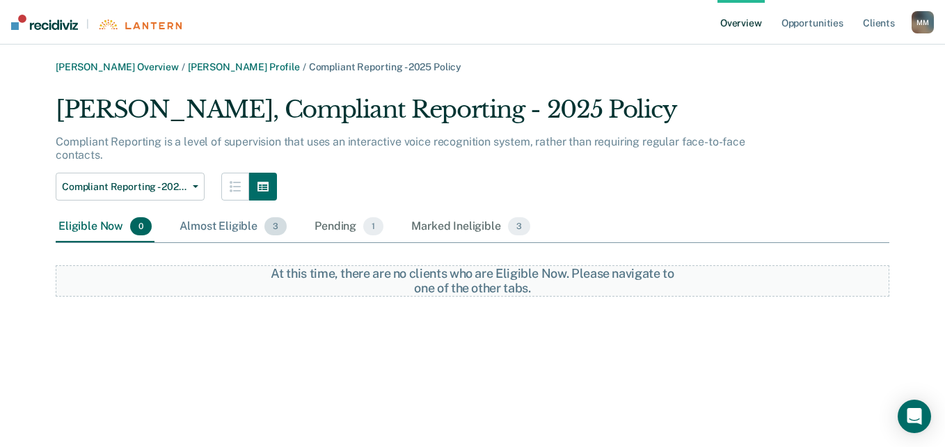
click at [248, 235] on div "Almost Eligible 3" at bounding box center [233, 227] width 113 height 31
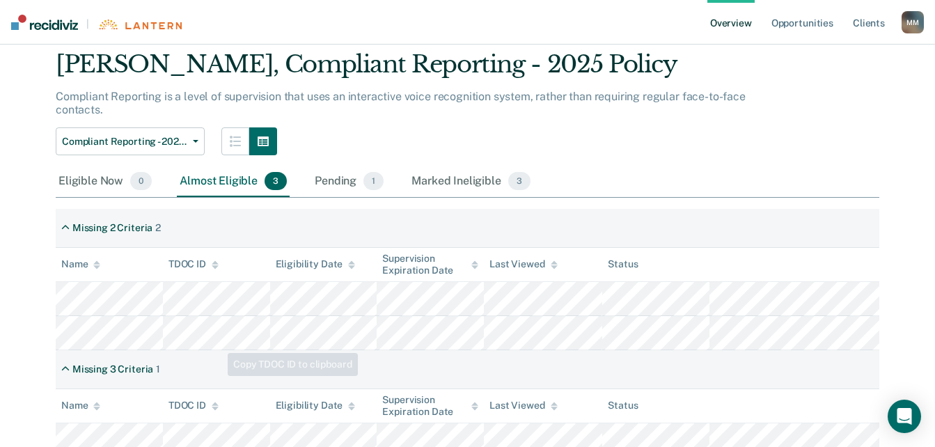
scroll to position [70, 0]
